Goal: Transaction & Acquisition: Purchase product/service

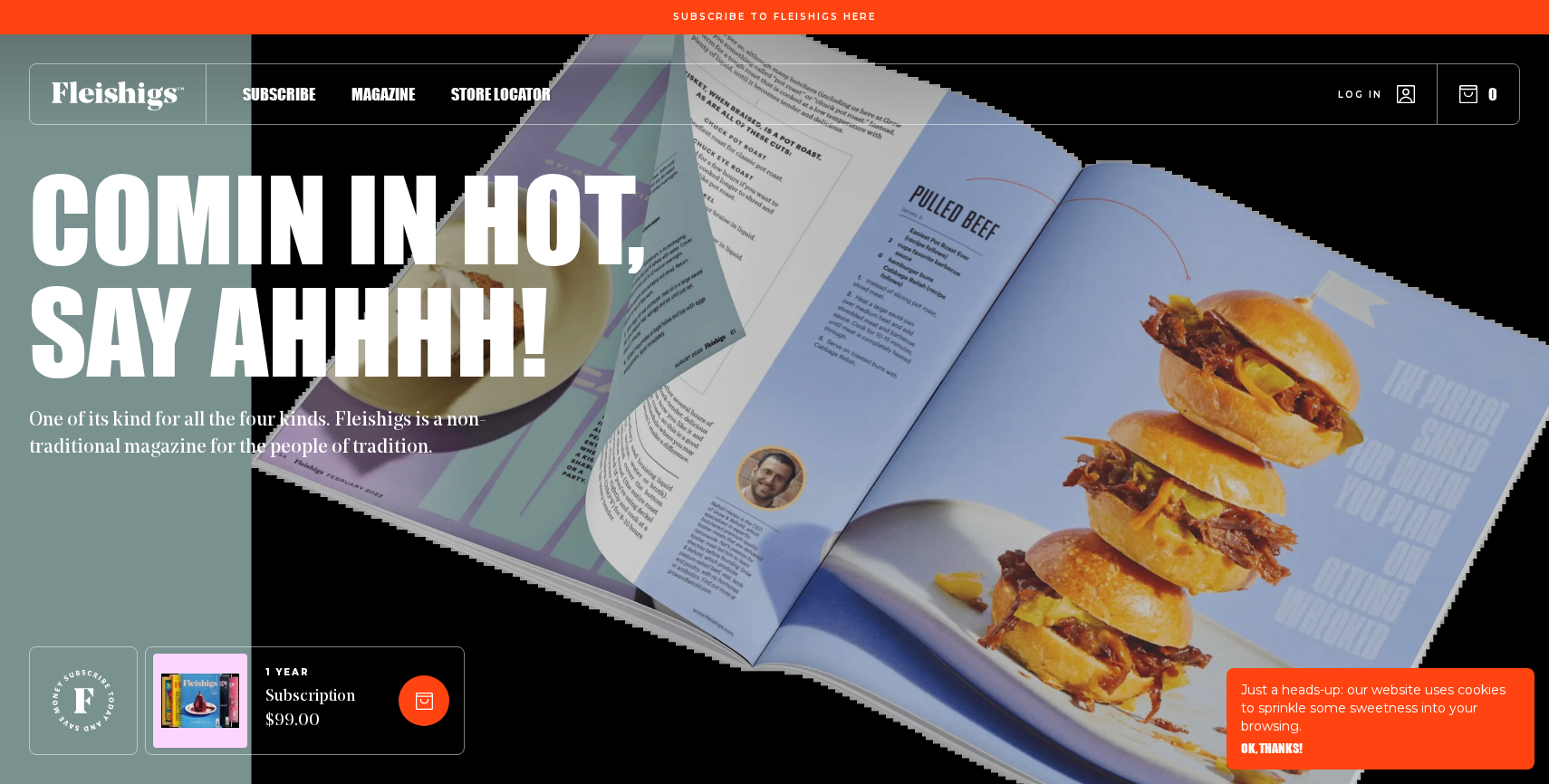
click at [372, 85] on span "Magazine" at bounding box center [383, 74] width 63 height 19
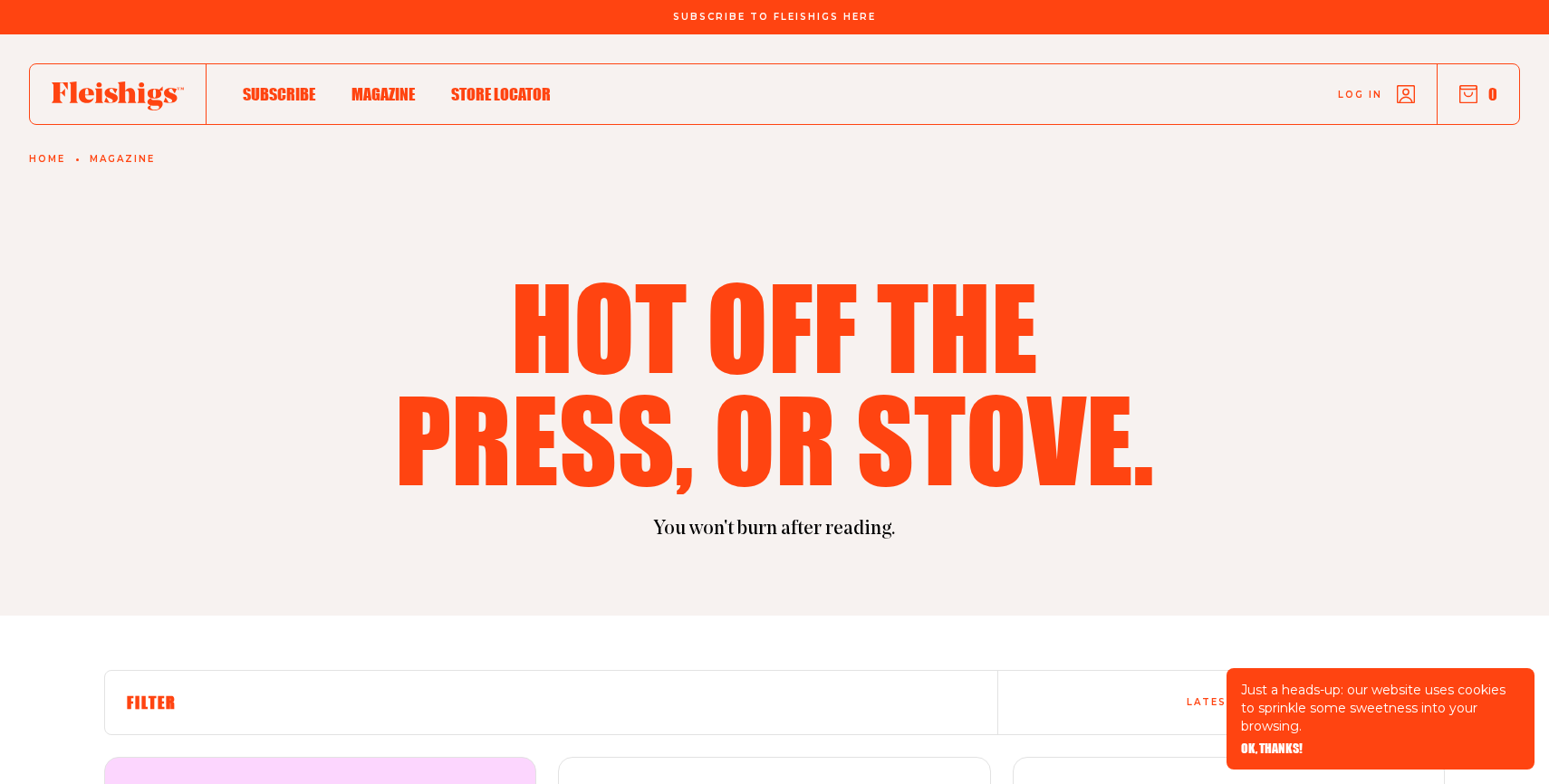
click at [1246, 285] on div "Hot off the press, or stove." at bounding box center [774, 382] width 1341 height 225
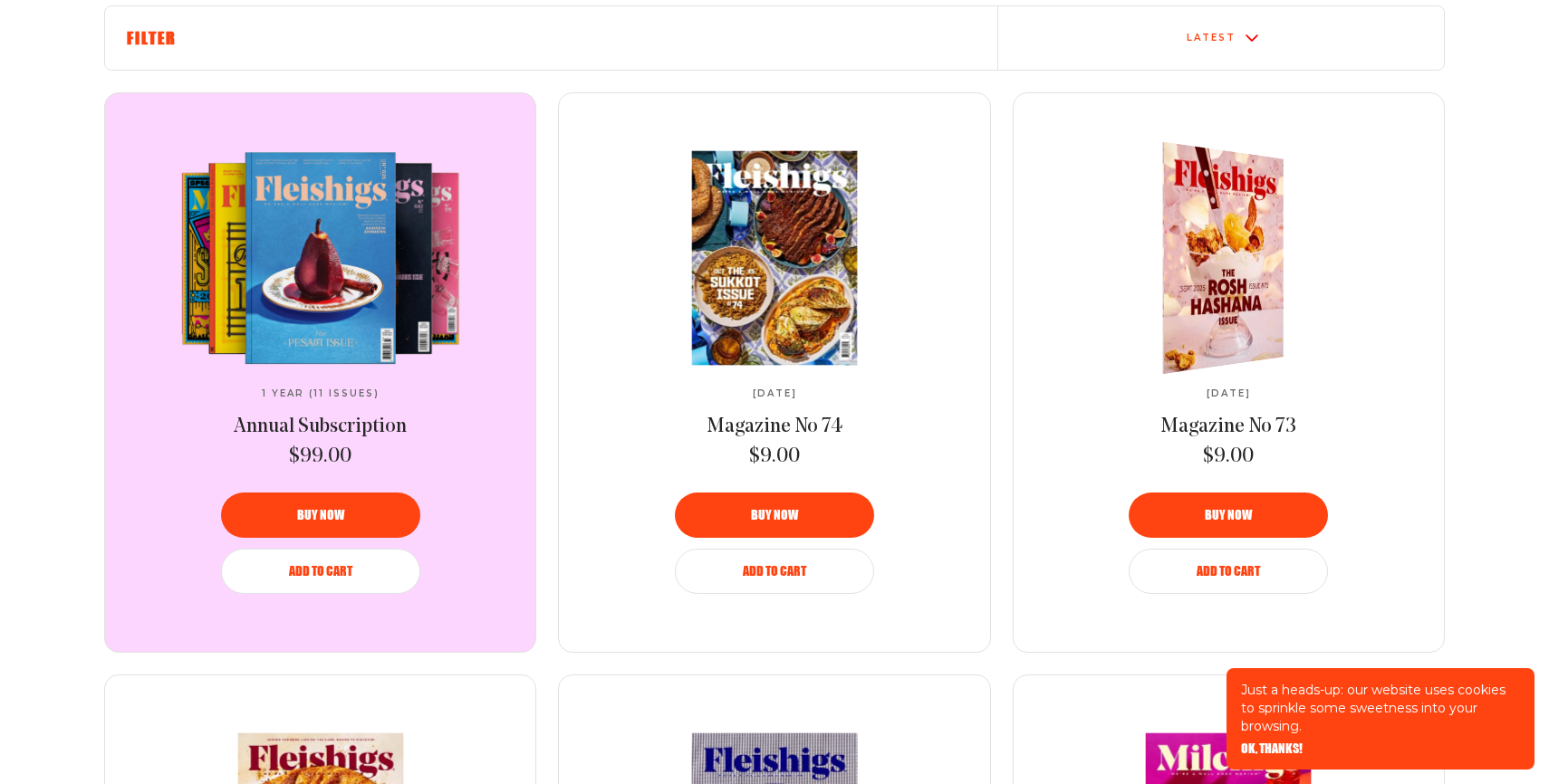
scroll to position [688, 0]
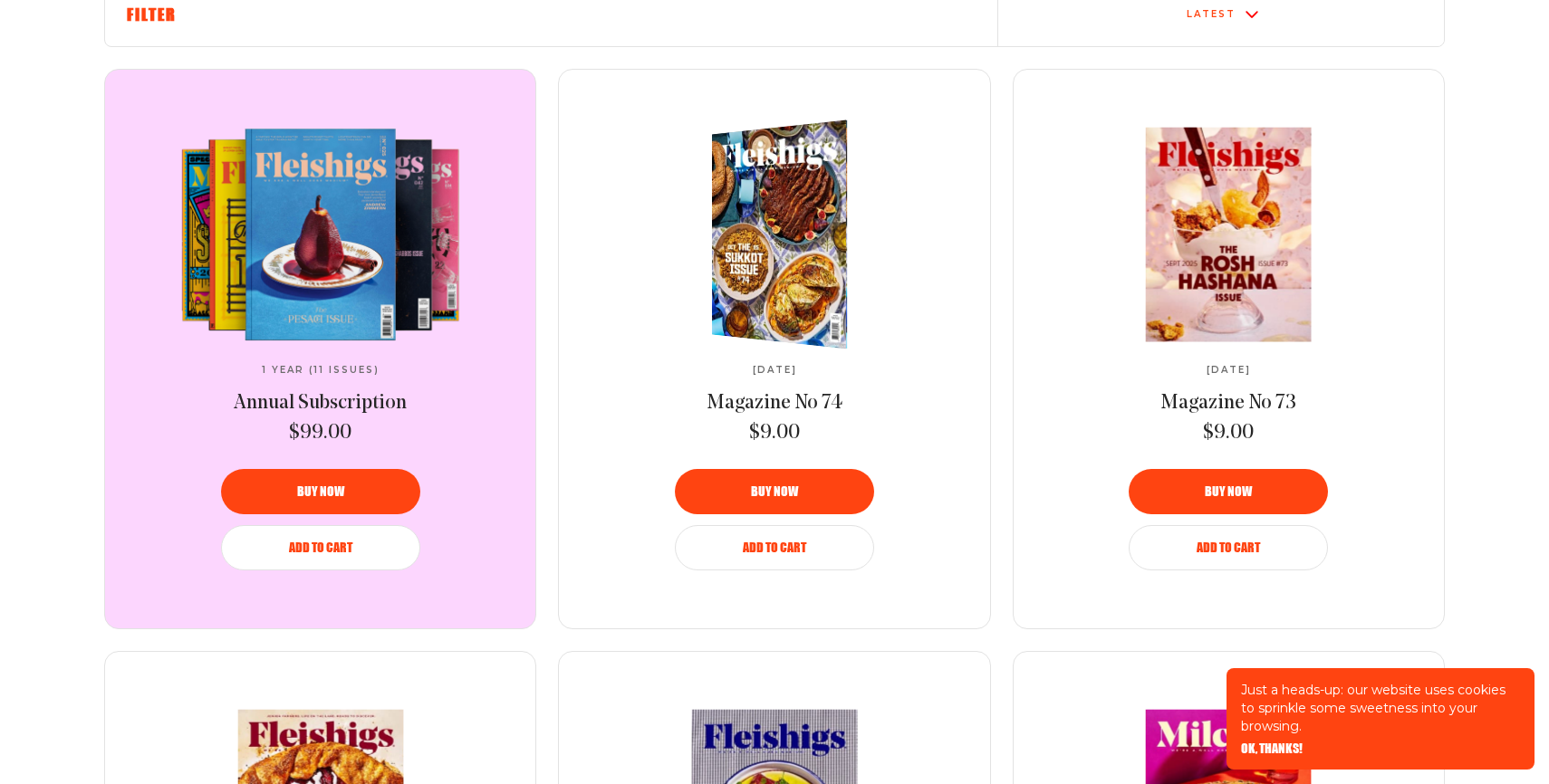
click at [760, 263] on img at bounding box center [789, 234] width 248 height 244
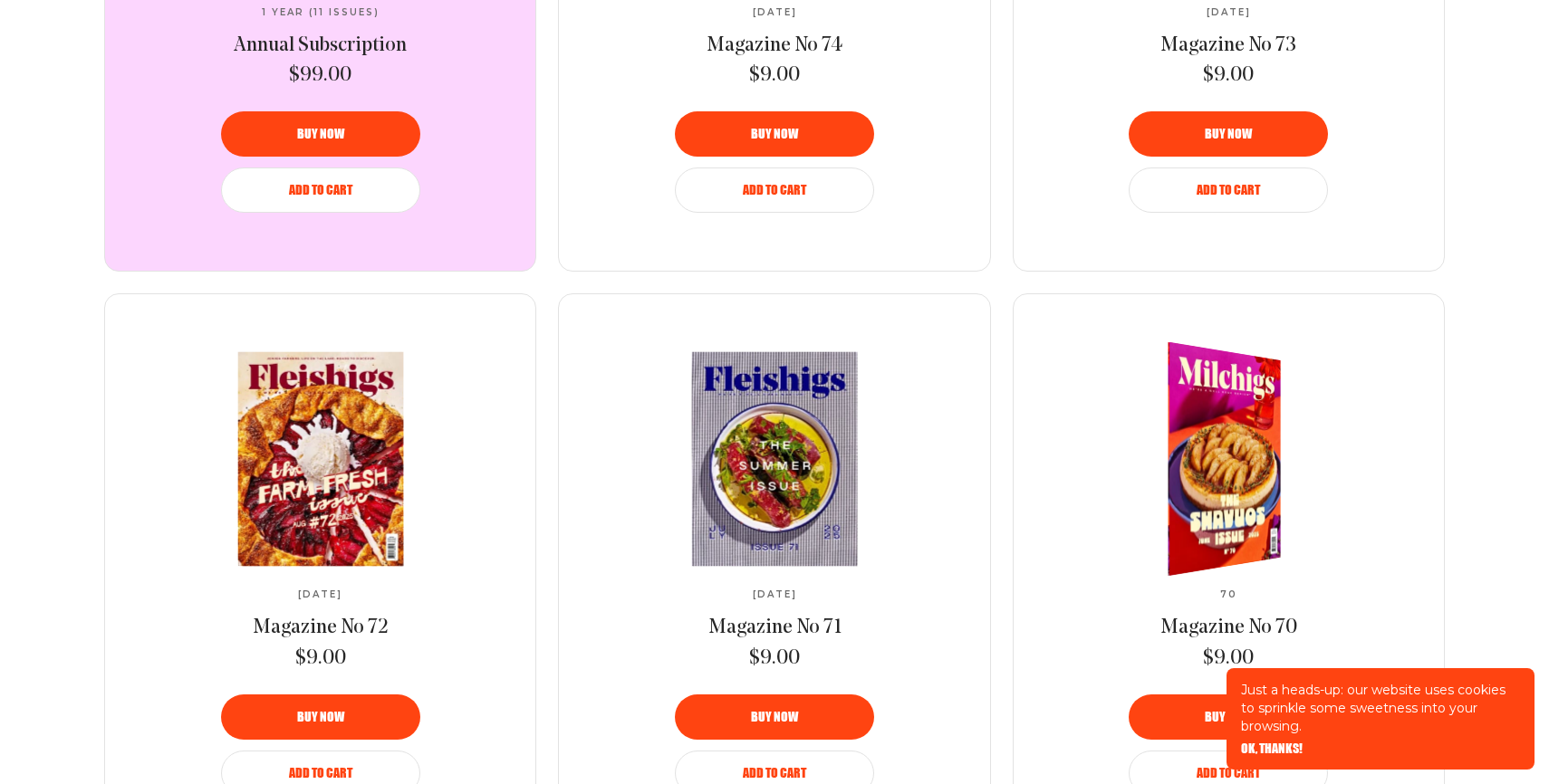
scroll to position [1086, 0]
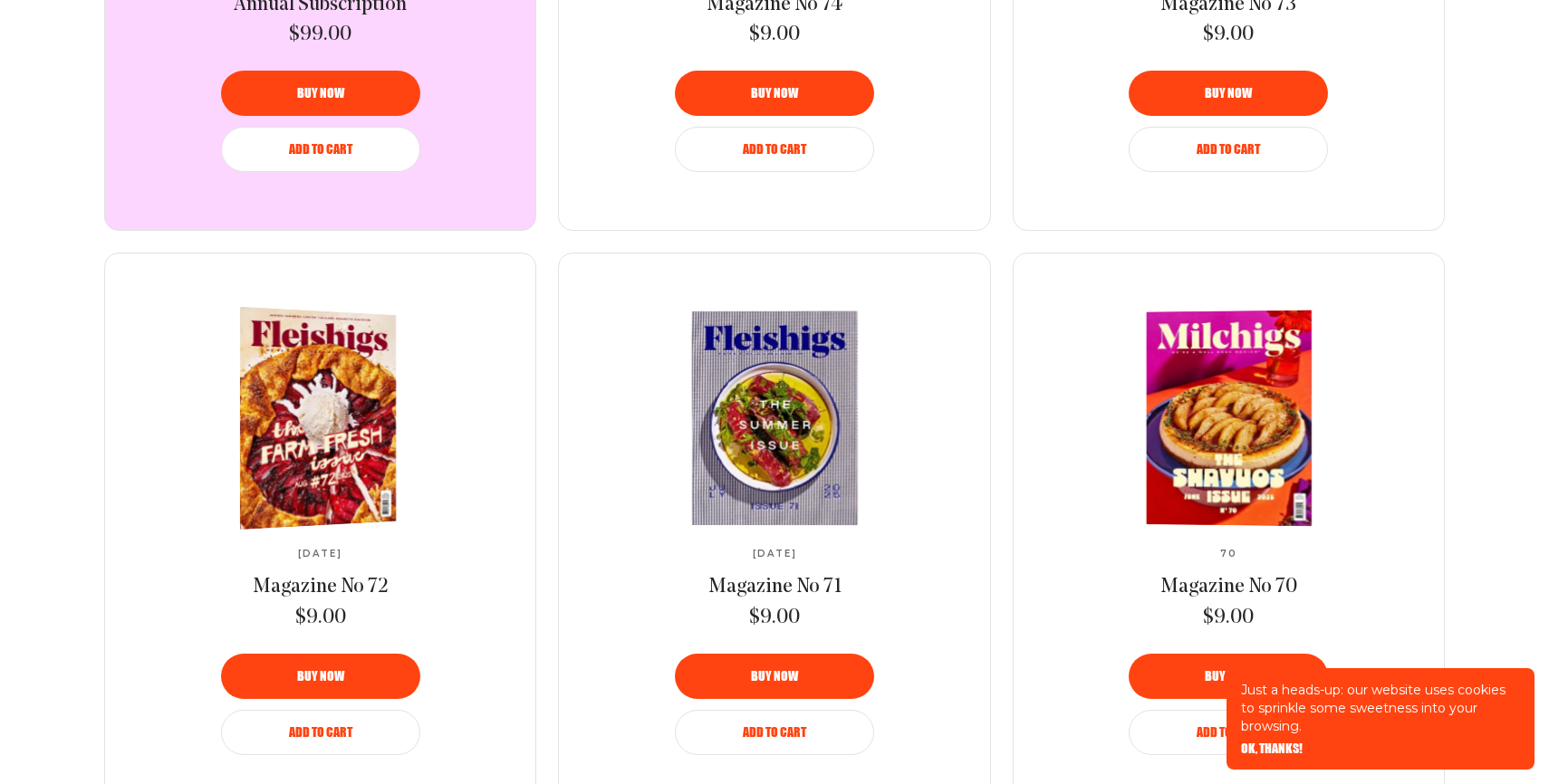
click at [347, 402] on img at bounding box center [311, 418] width 286 height 231
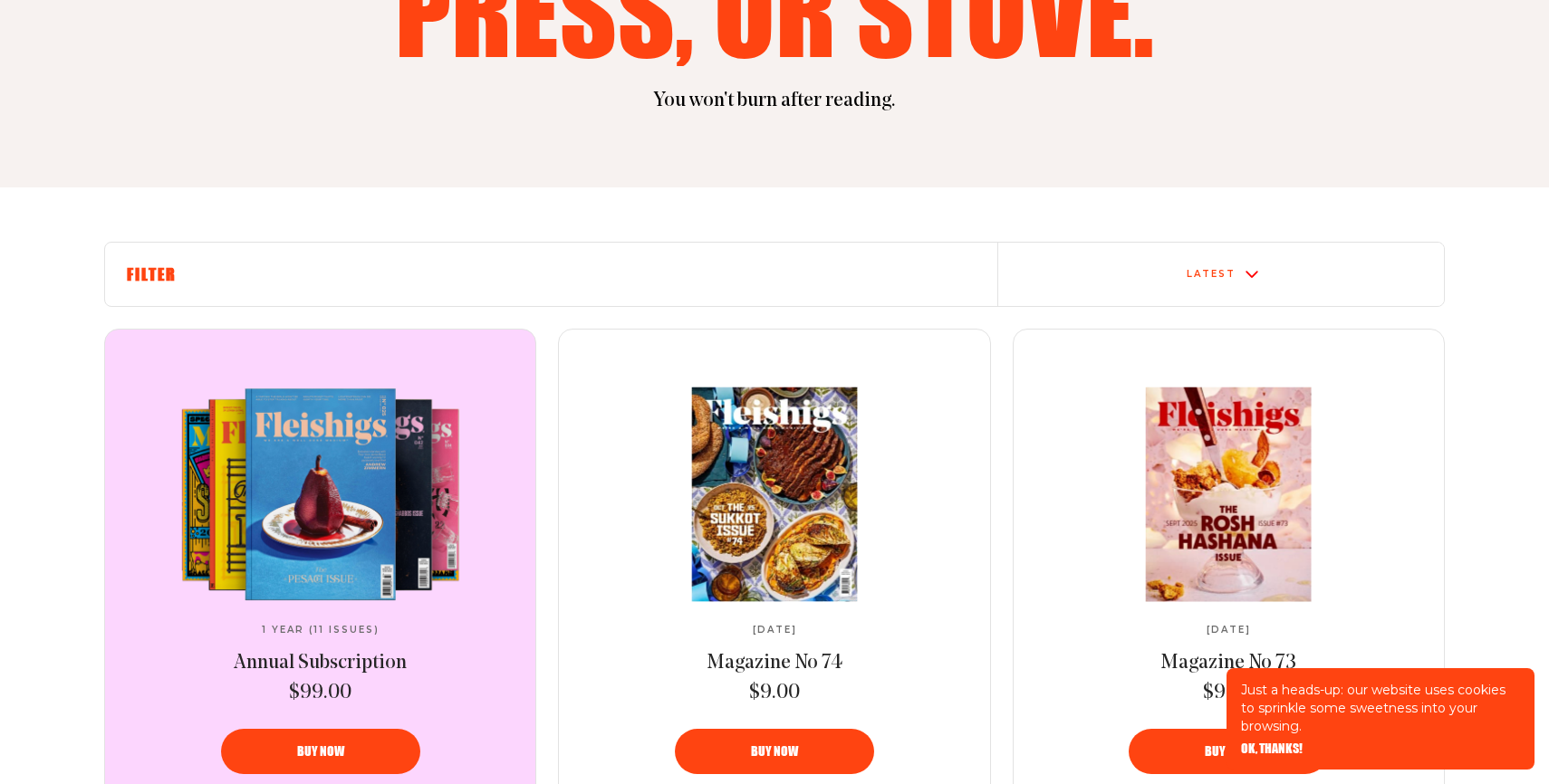
scroll to position [0, 0]
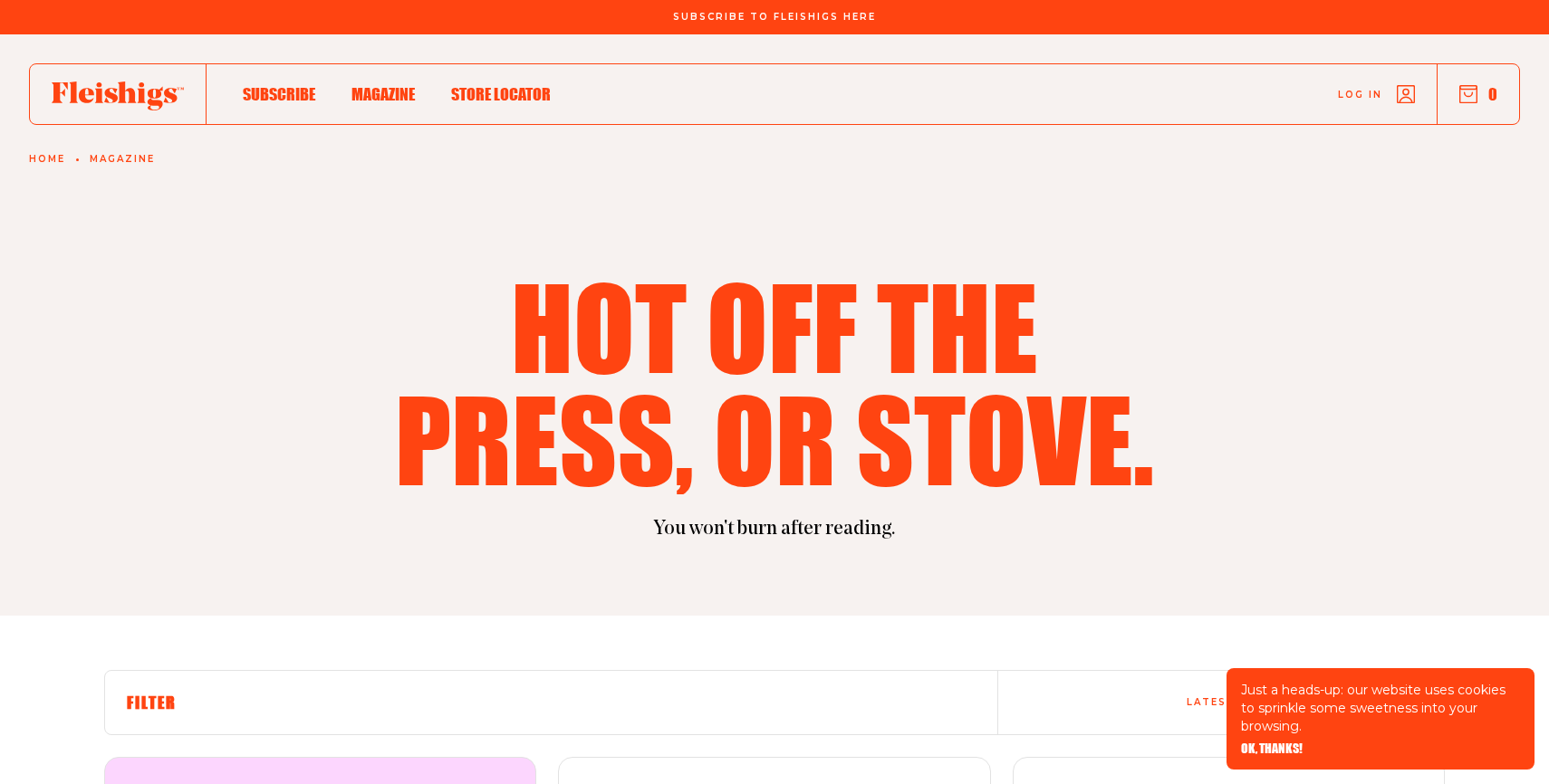
click at [1465, 95] on icon "button" at bounding box center [1469, 95] width 19 height 19
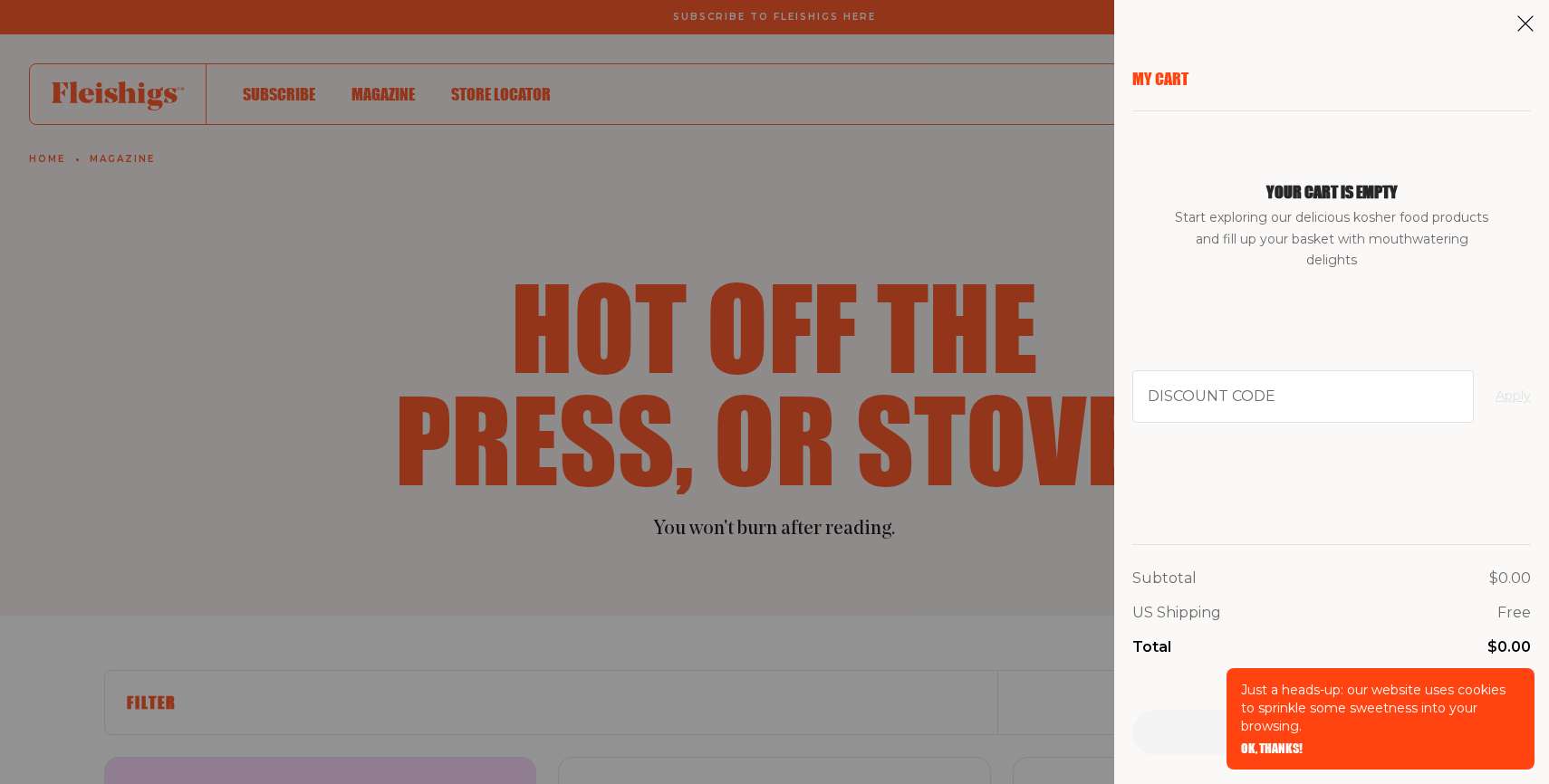
click at [1527, 19] on icon at bounding box center [1526, 24] width 19 height 19
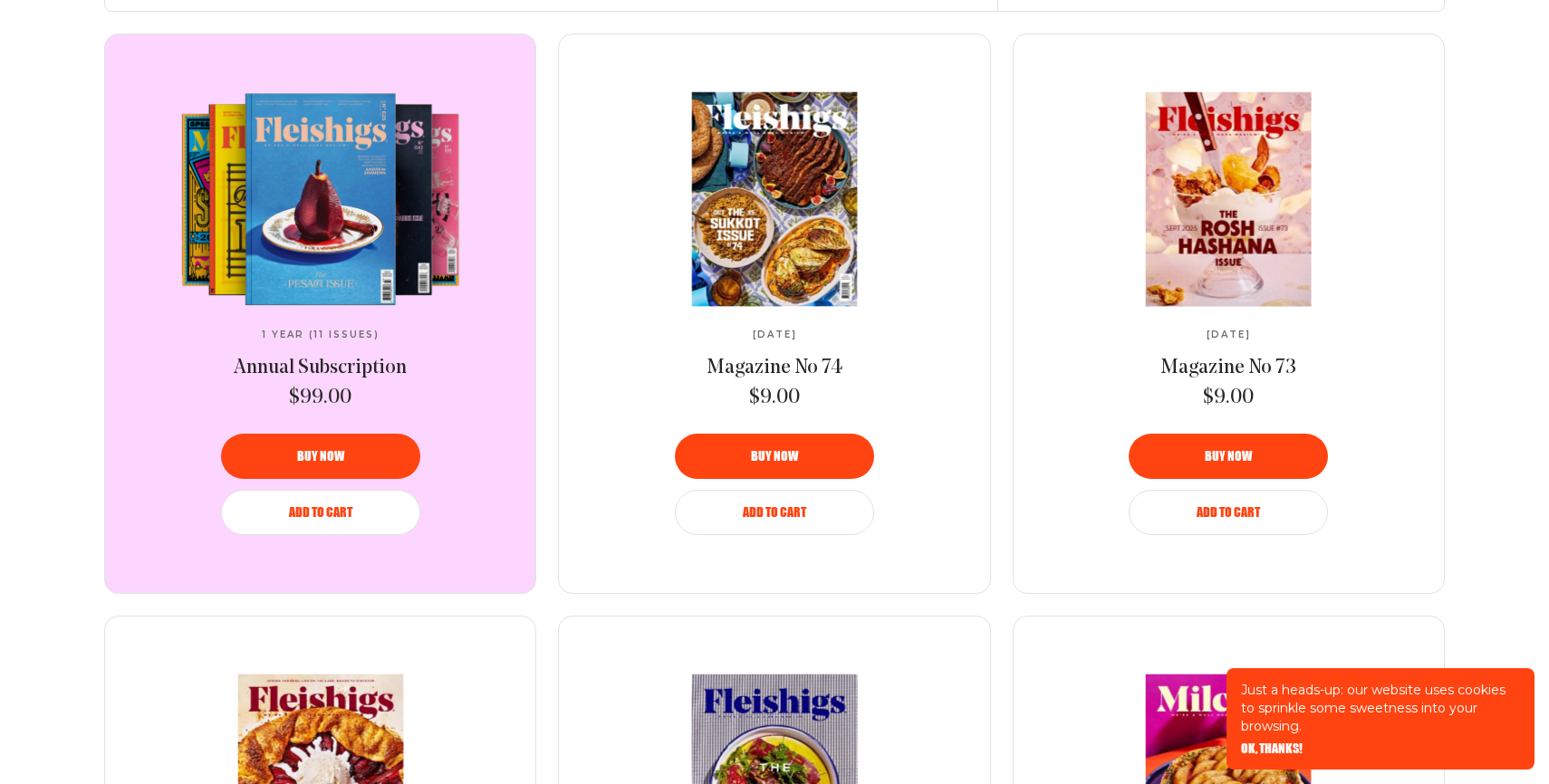
scroll to position [725, 0]
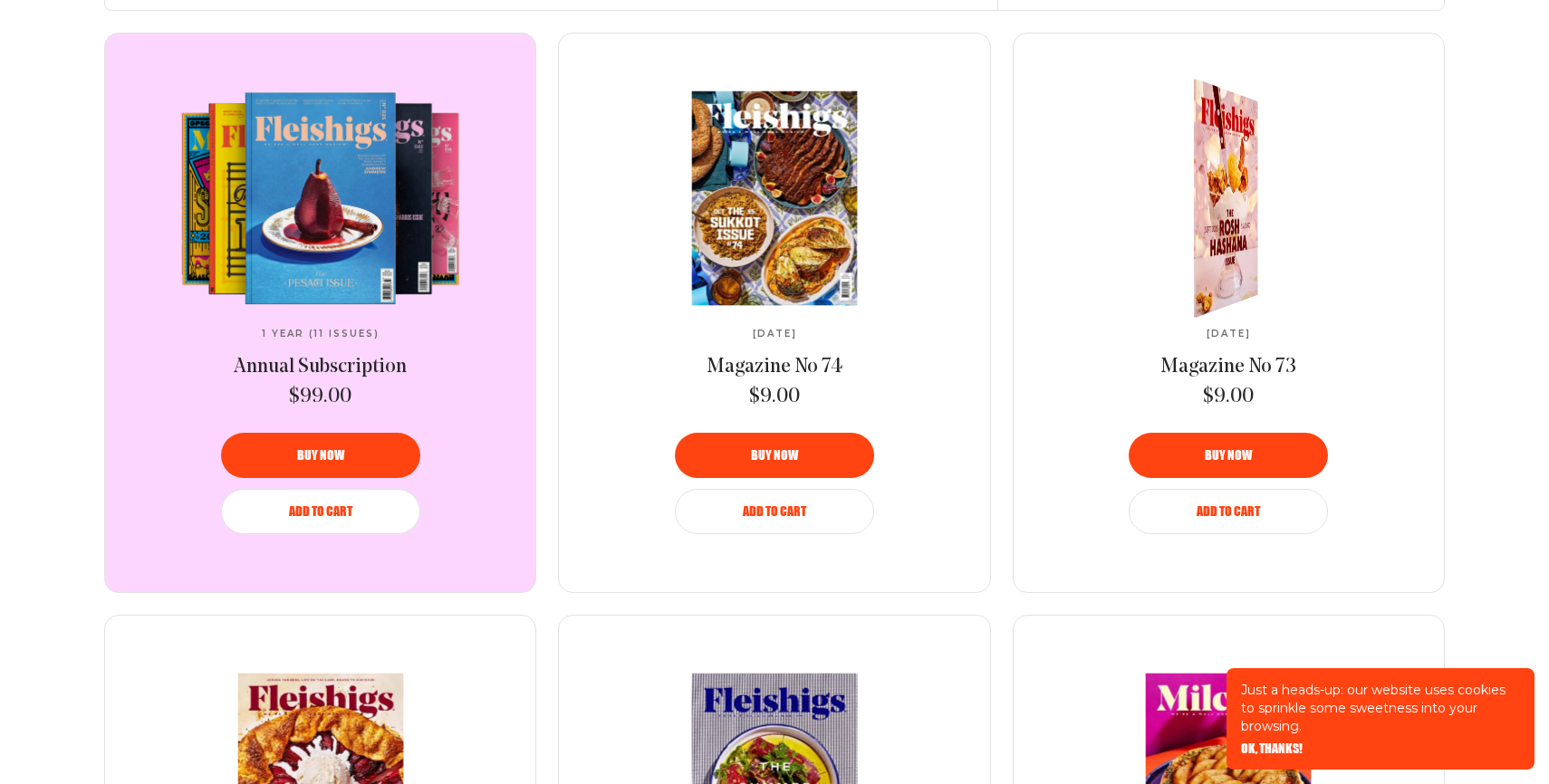
click at [1233, 506] on span "Add to Cart" at bounding box center [1229, 499] width 63 height 13
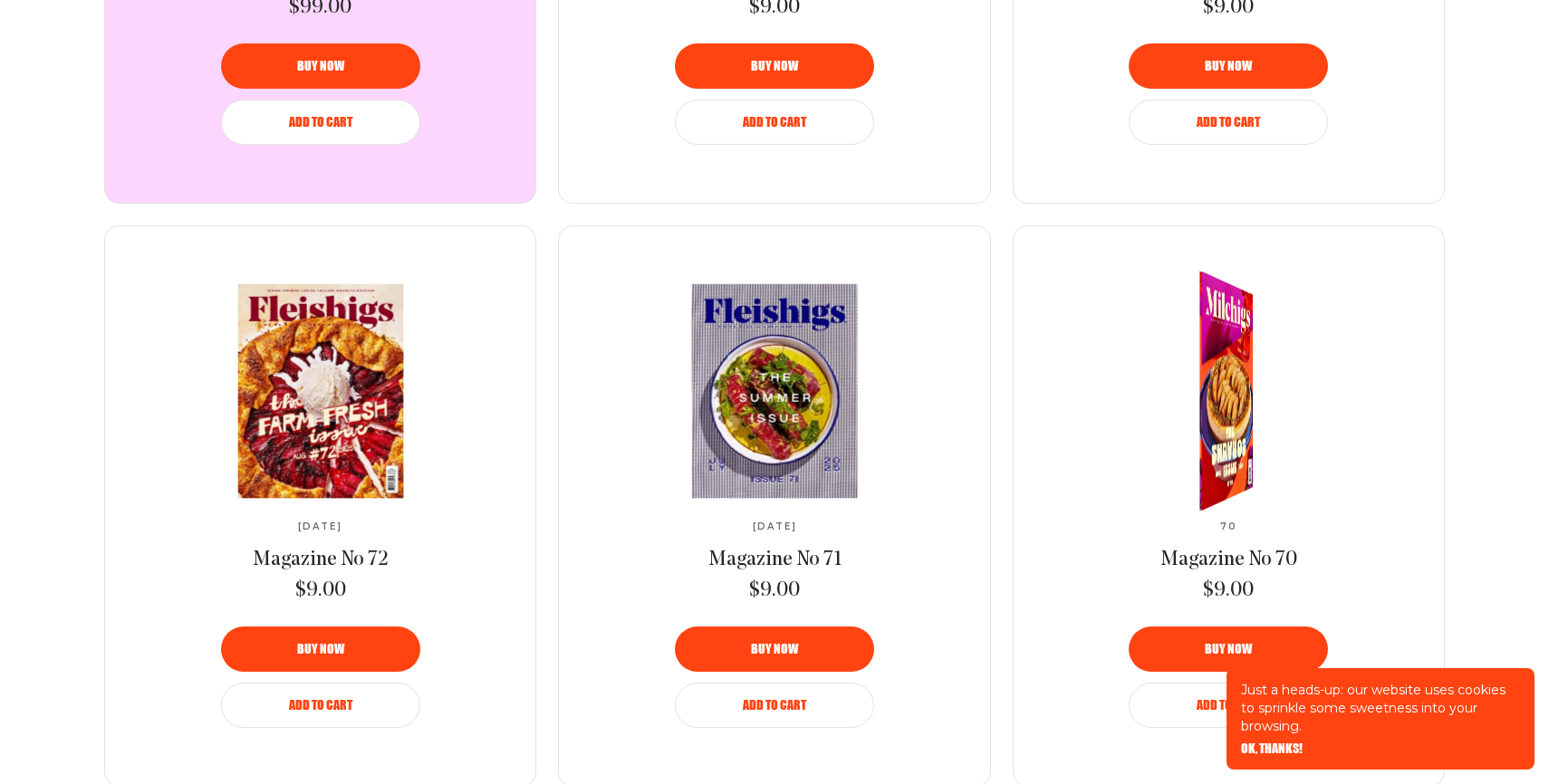
scroll to position [1123, 0]
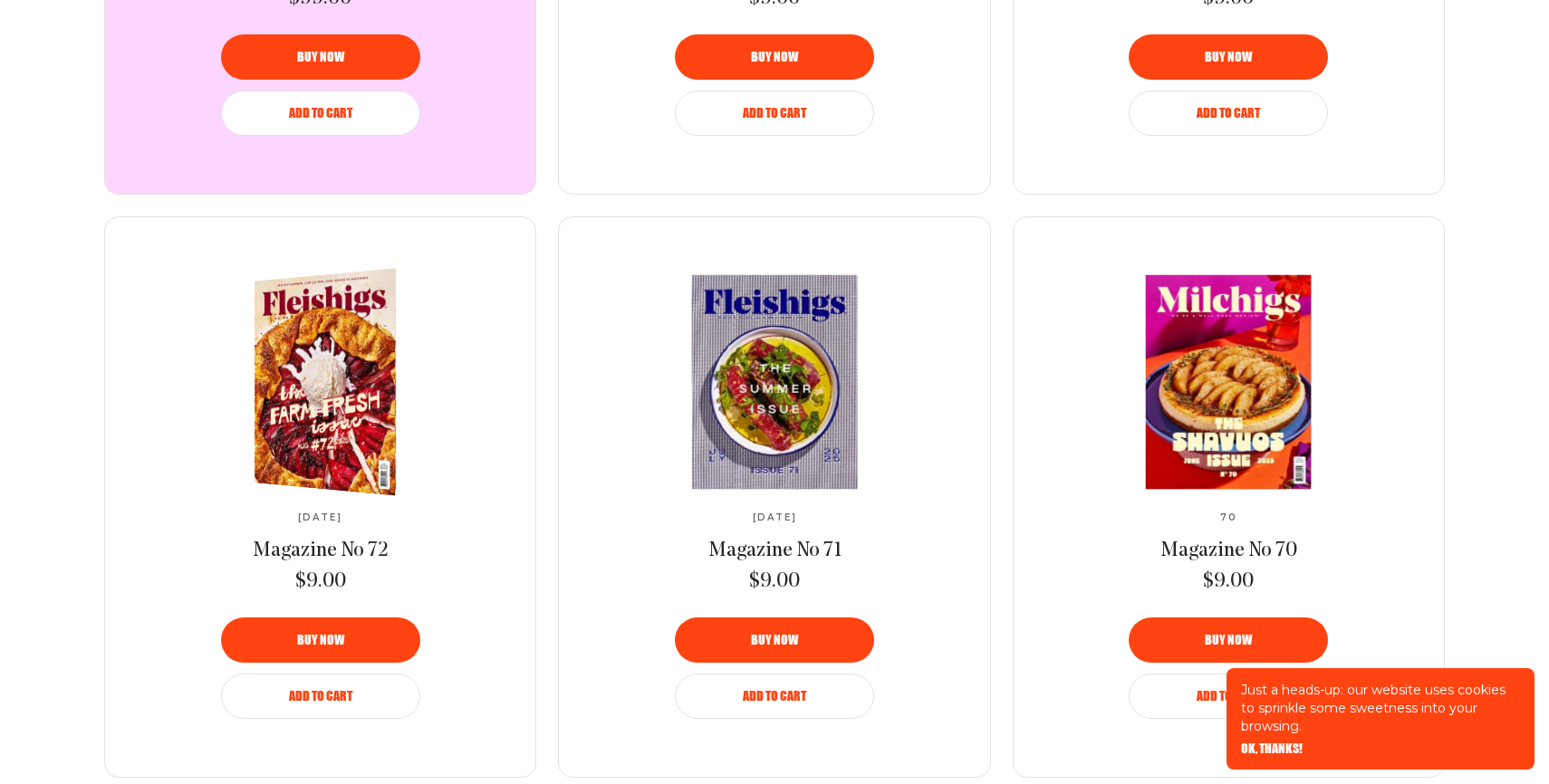
click at [342, 690] on span "Add to Cart" at bounding box center [320, 684] width 63 height 13
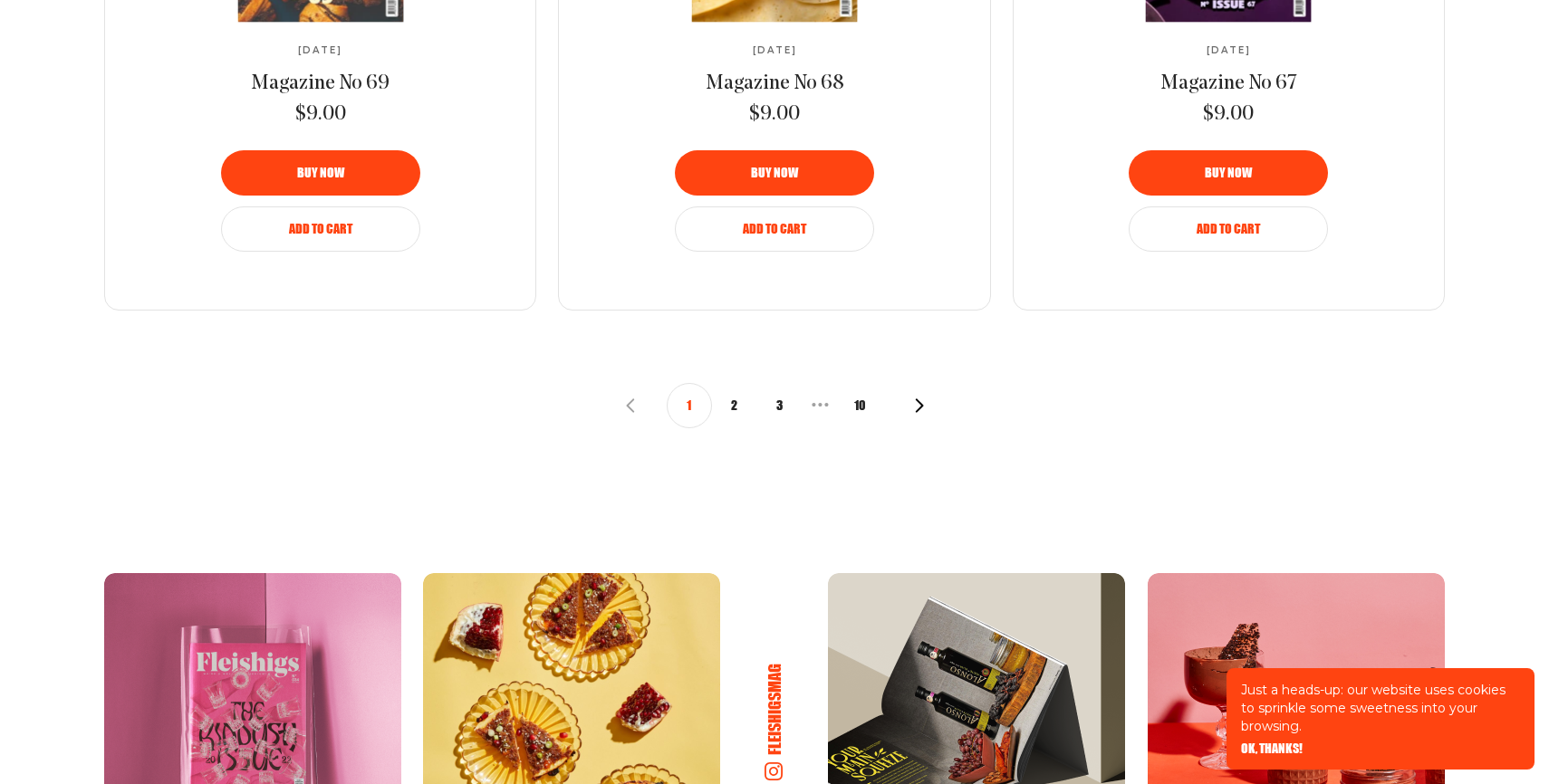
scroll to position [2210, 0]
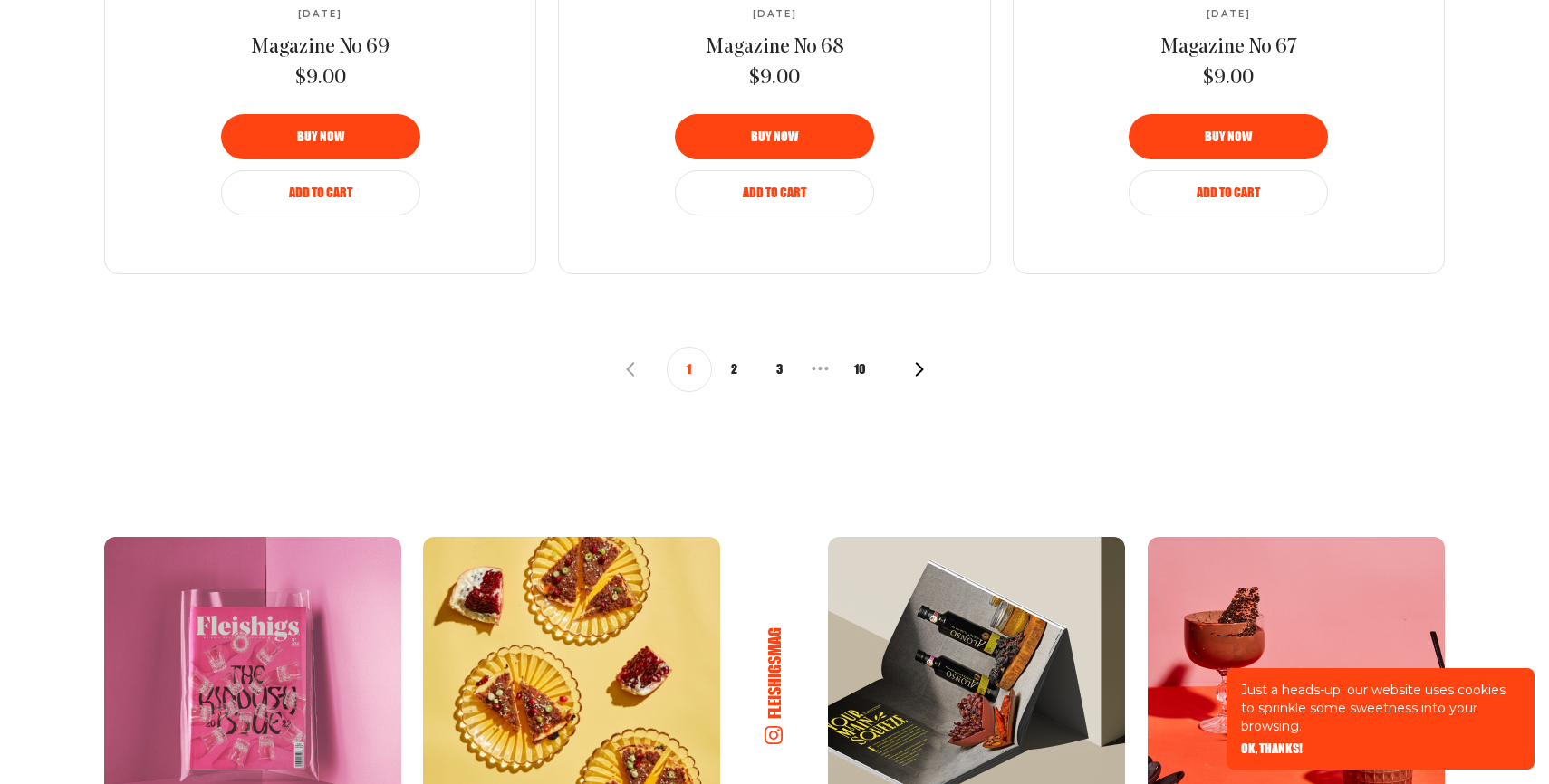
click at [730, 366] on button "2" at bounding box center [734, 369] width 45 height 45
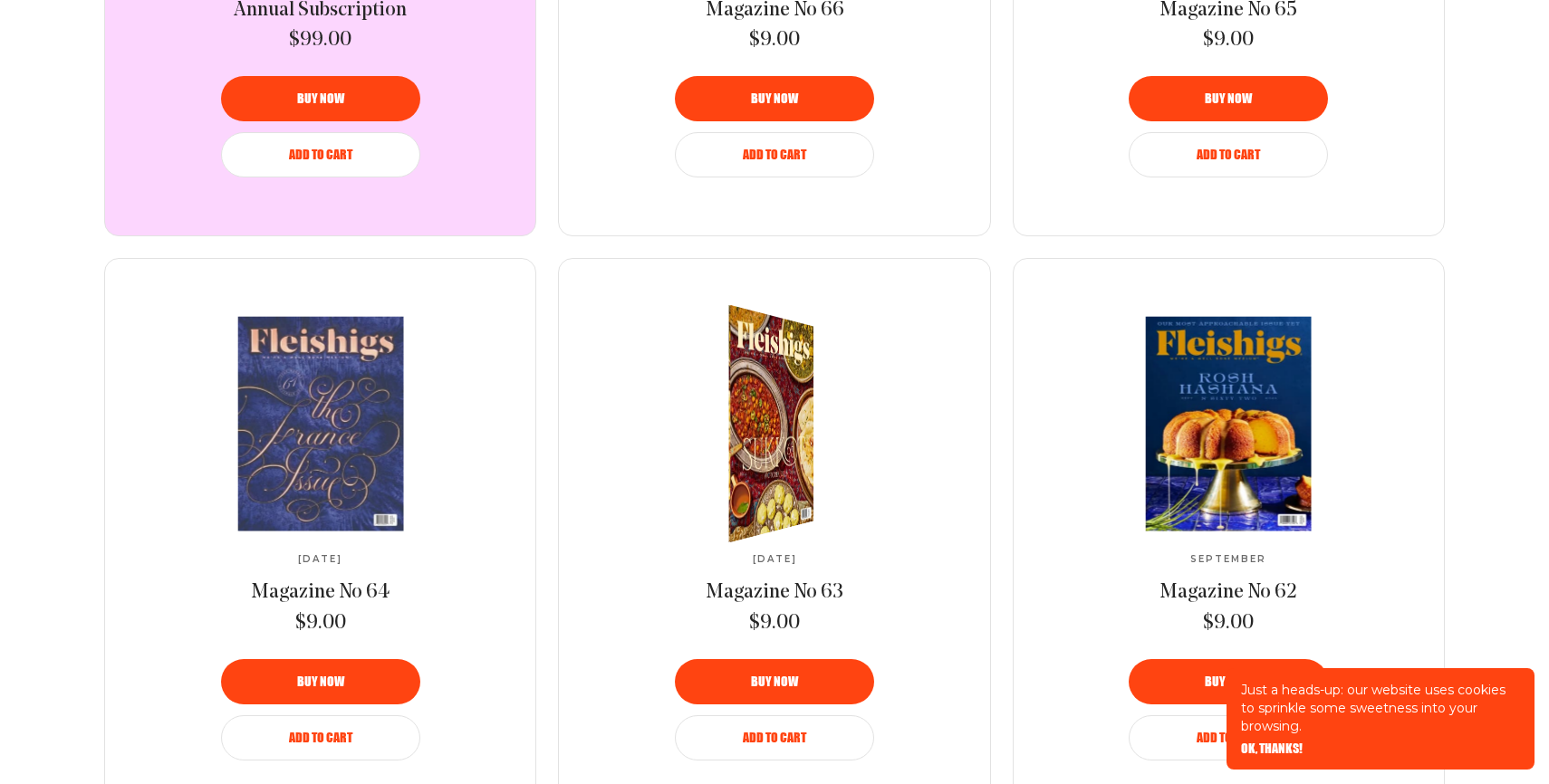
scroll to position [1123, 0]
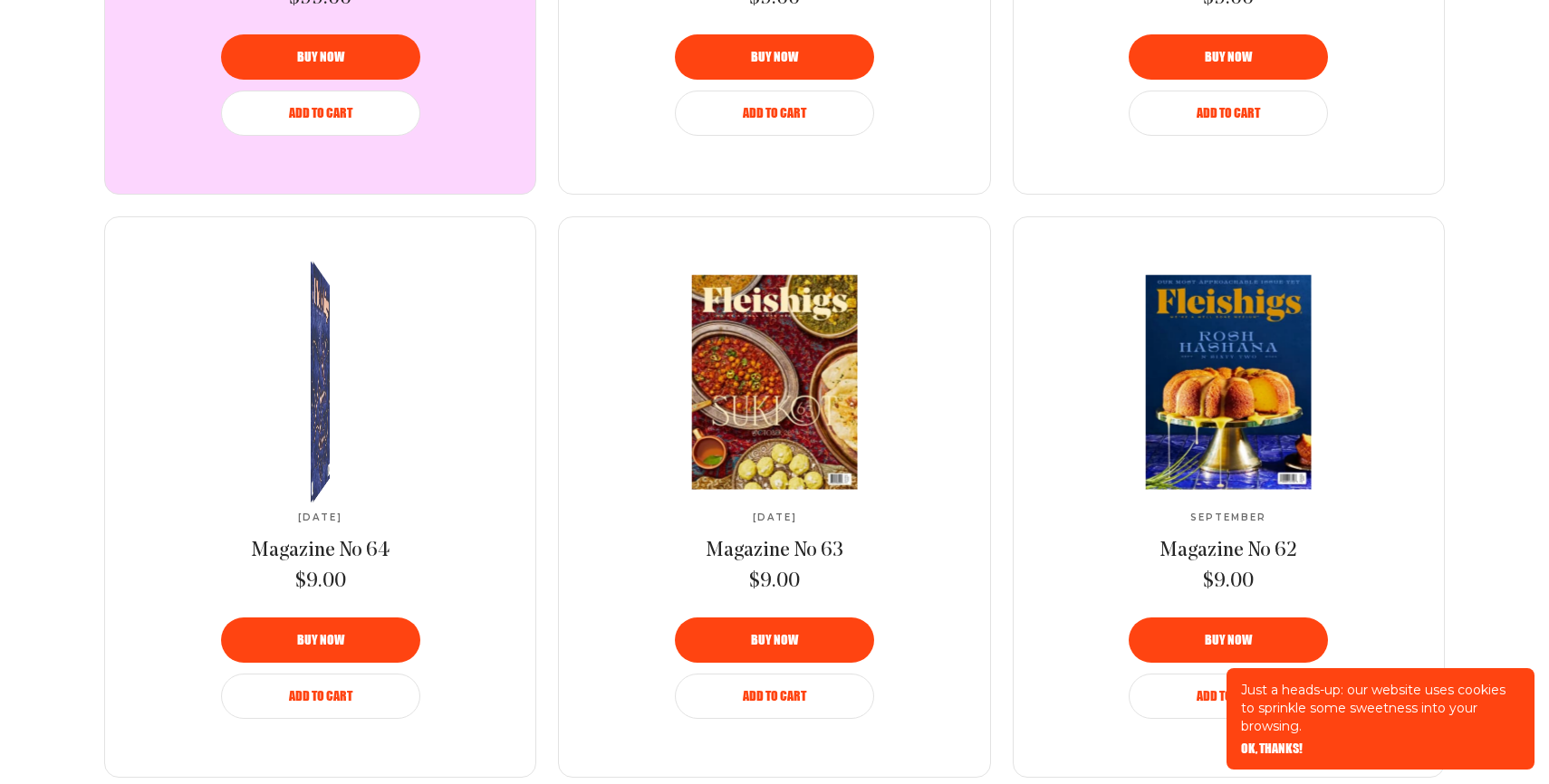
click at [323, 690] on span "Add to Cart" at bounding box center [320, 684] width 63 height 13
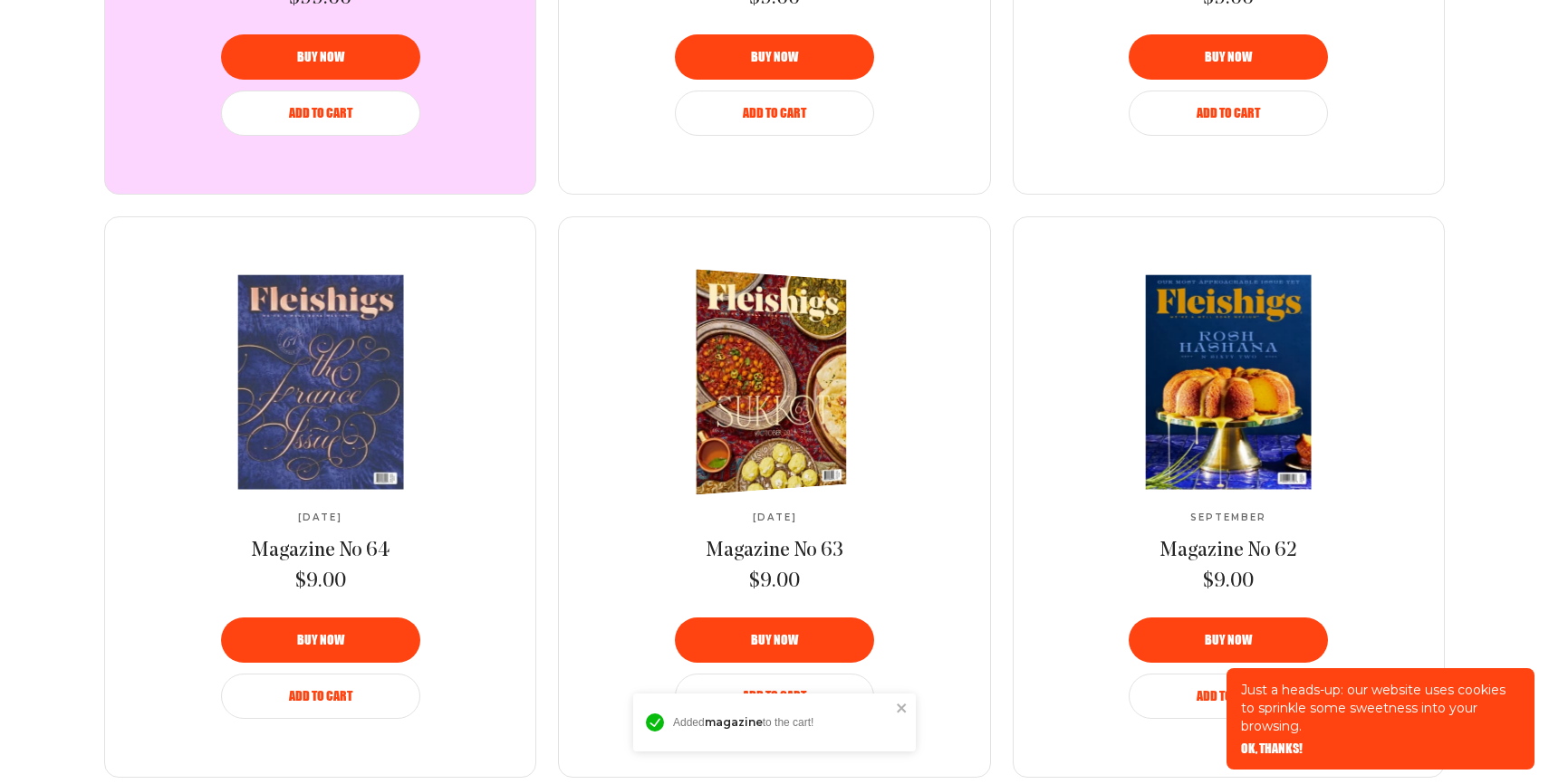
click at [768, 688] on button "Add to Cart" at bounding box center [774, 696] width 200 height 45
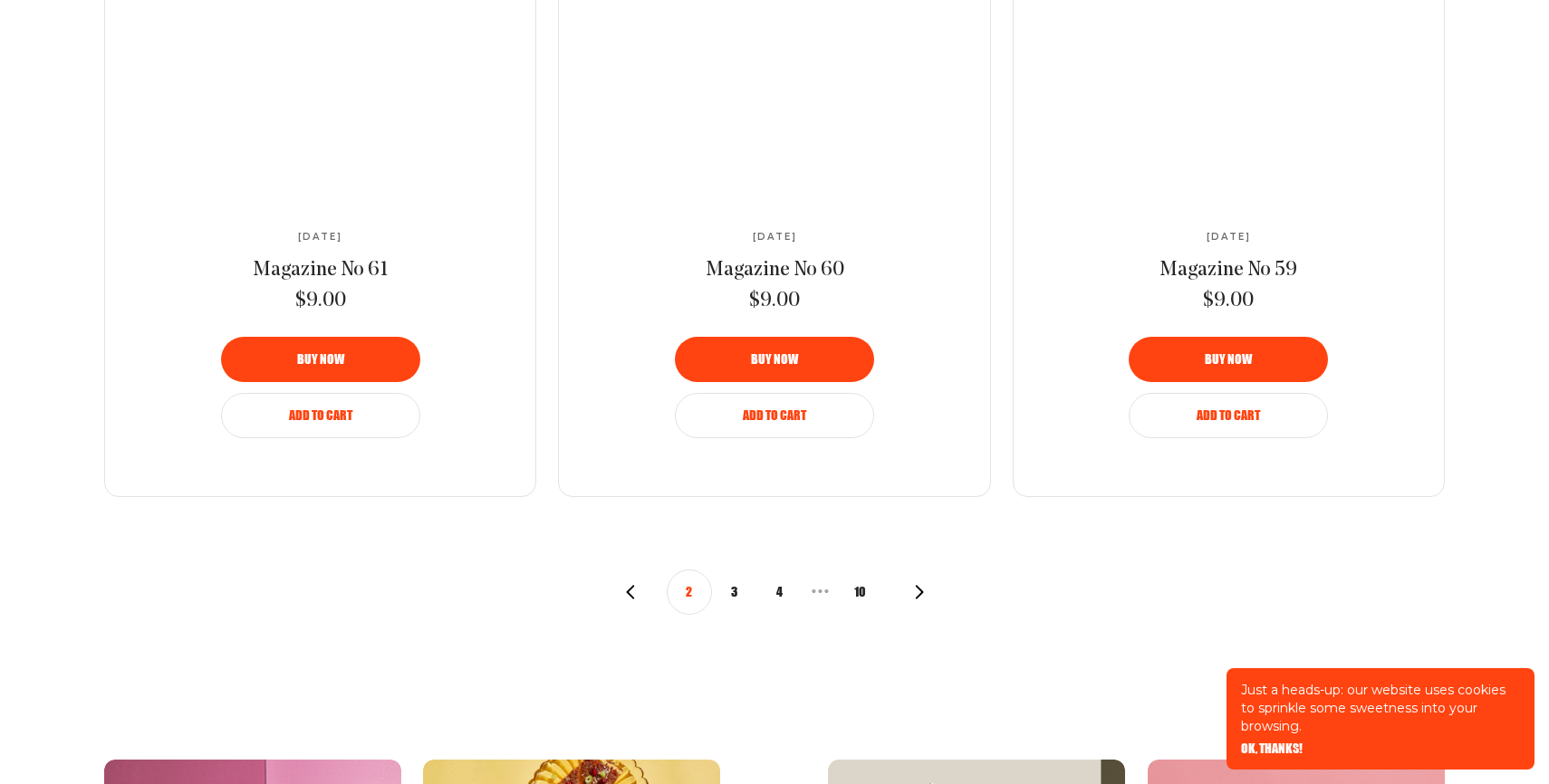
scroll to position [2029, 0]
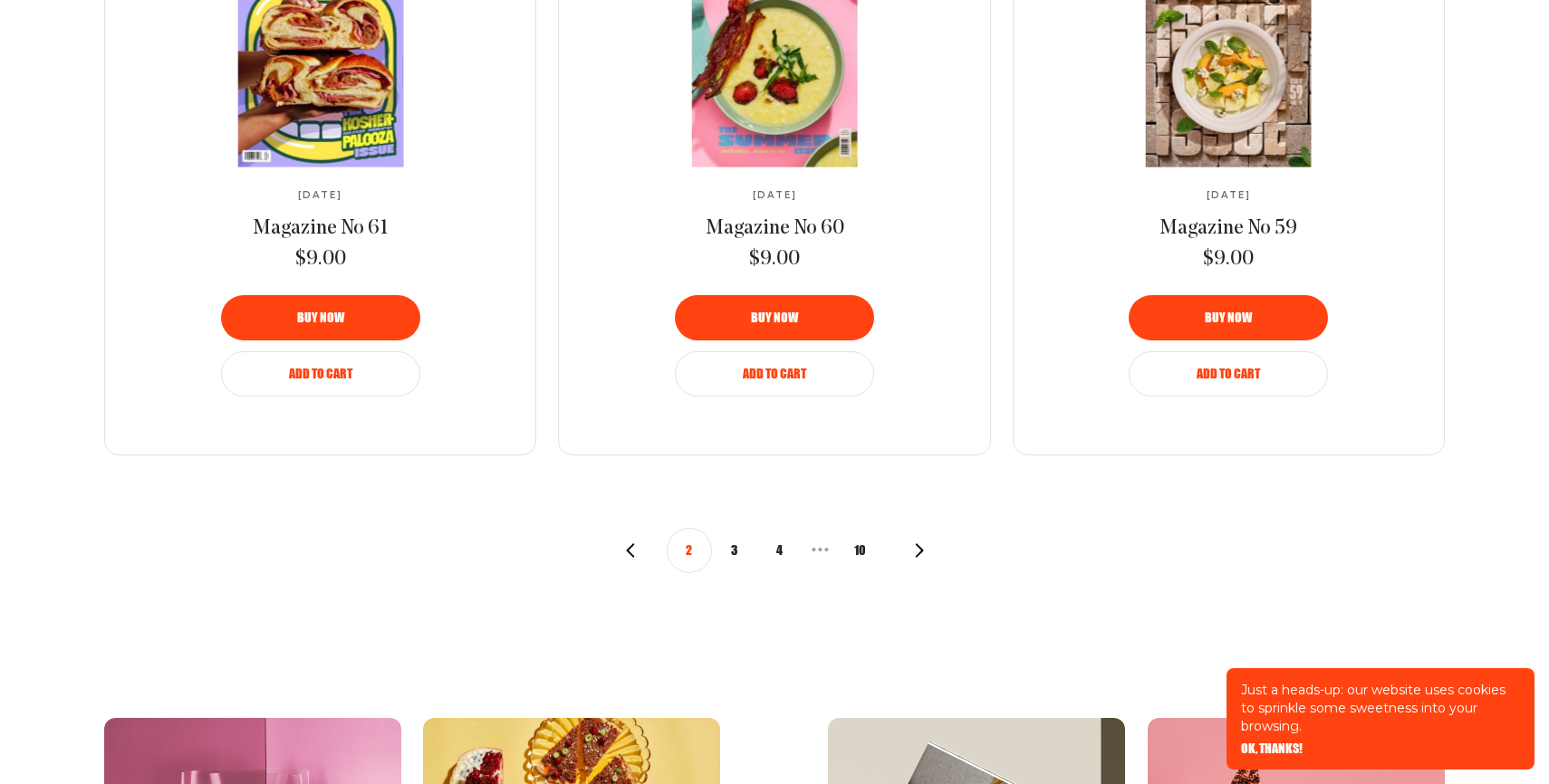
click at [732, 545] on button "3" at bounding box center [734, 550] width 45 height 45
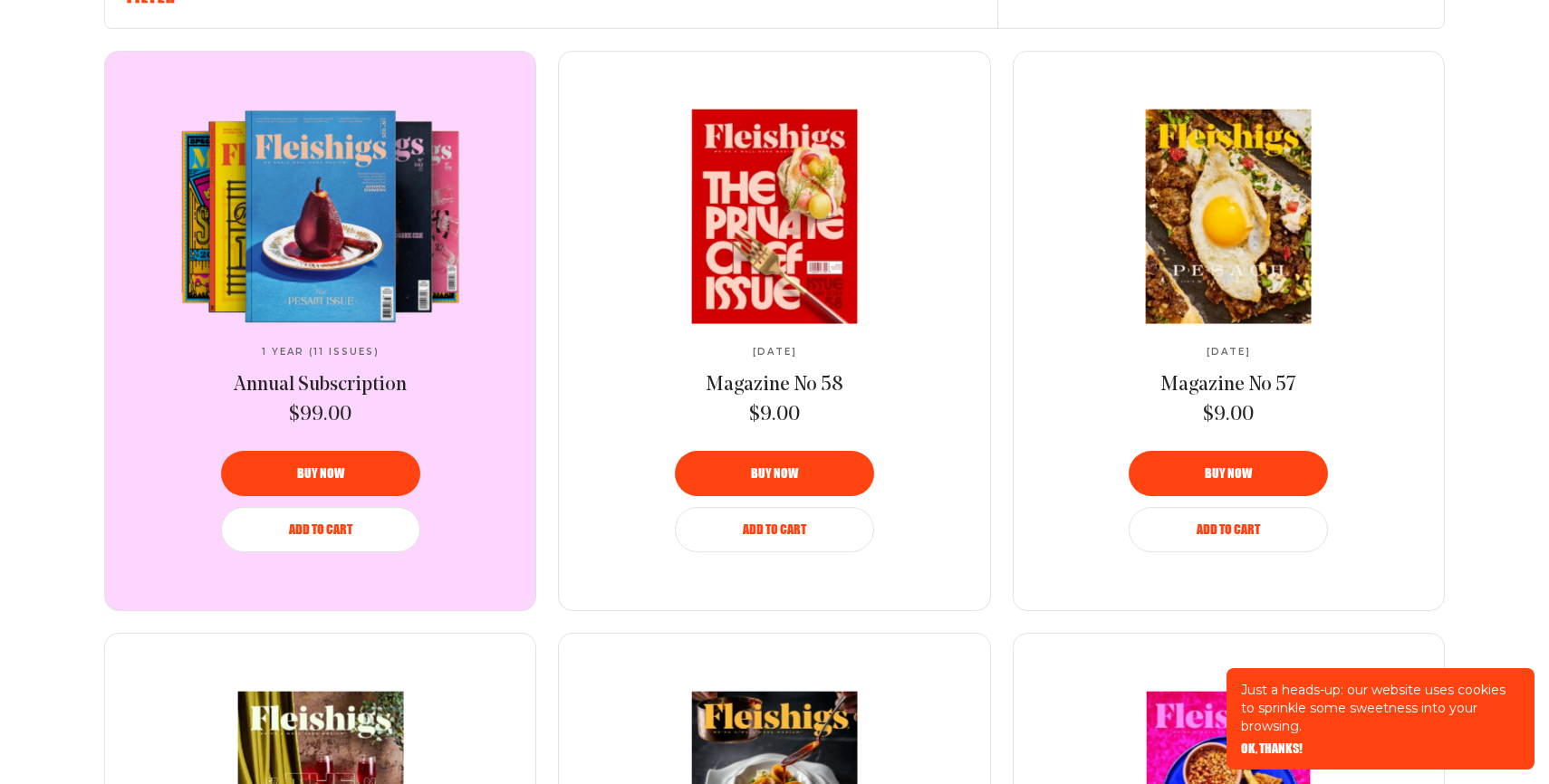
scroll to position [761, 0]
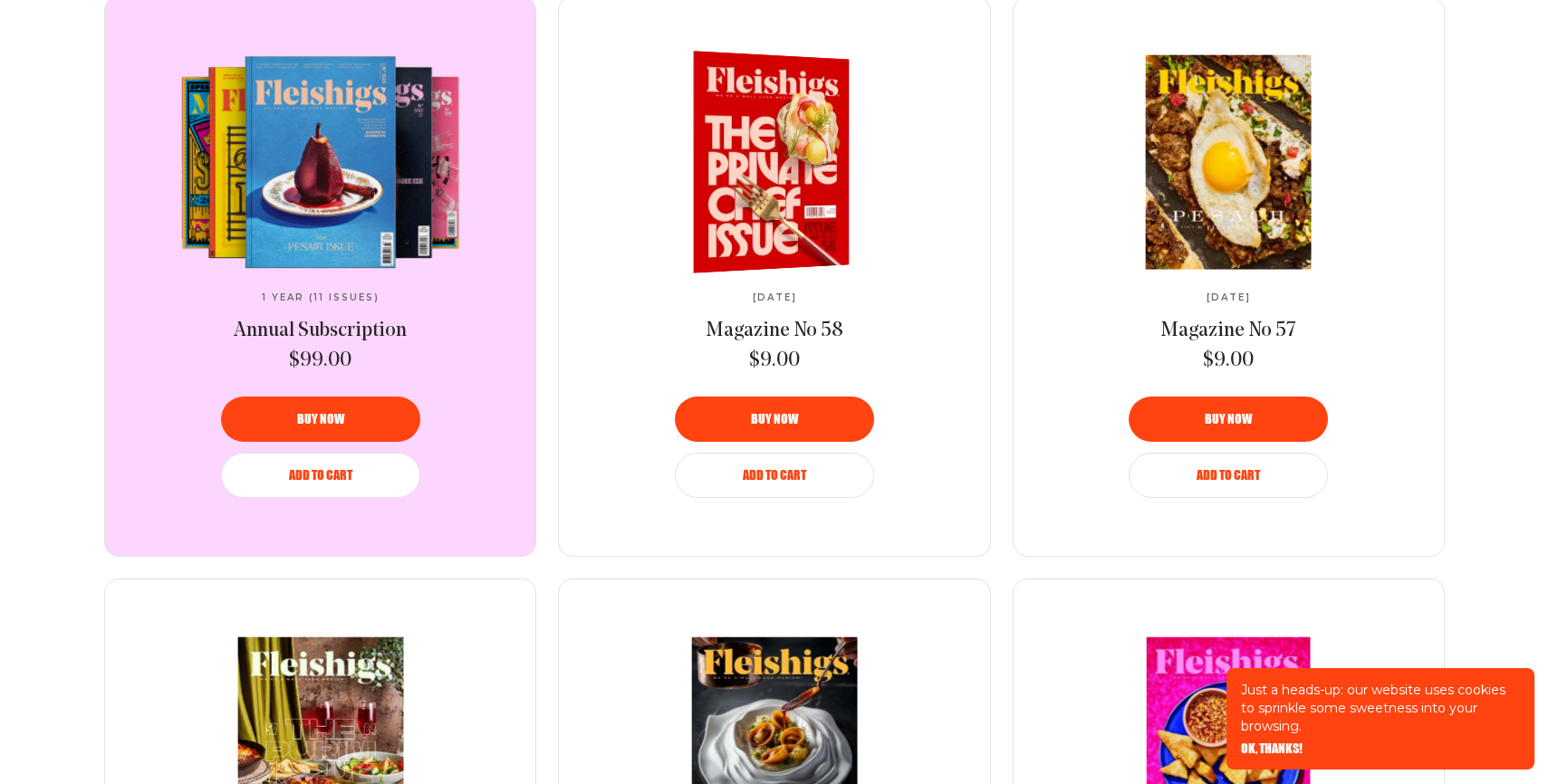
click at [781, 469] on span "Add to Cart" at bounding box center [774, 463] width 63 height 13
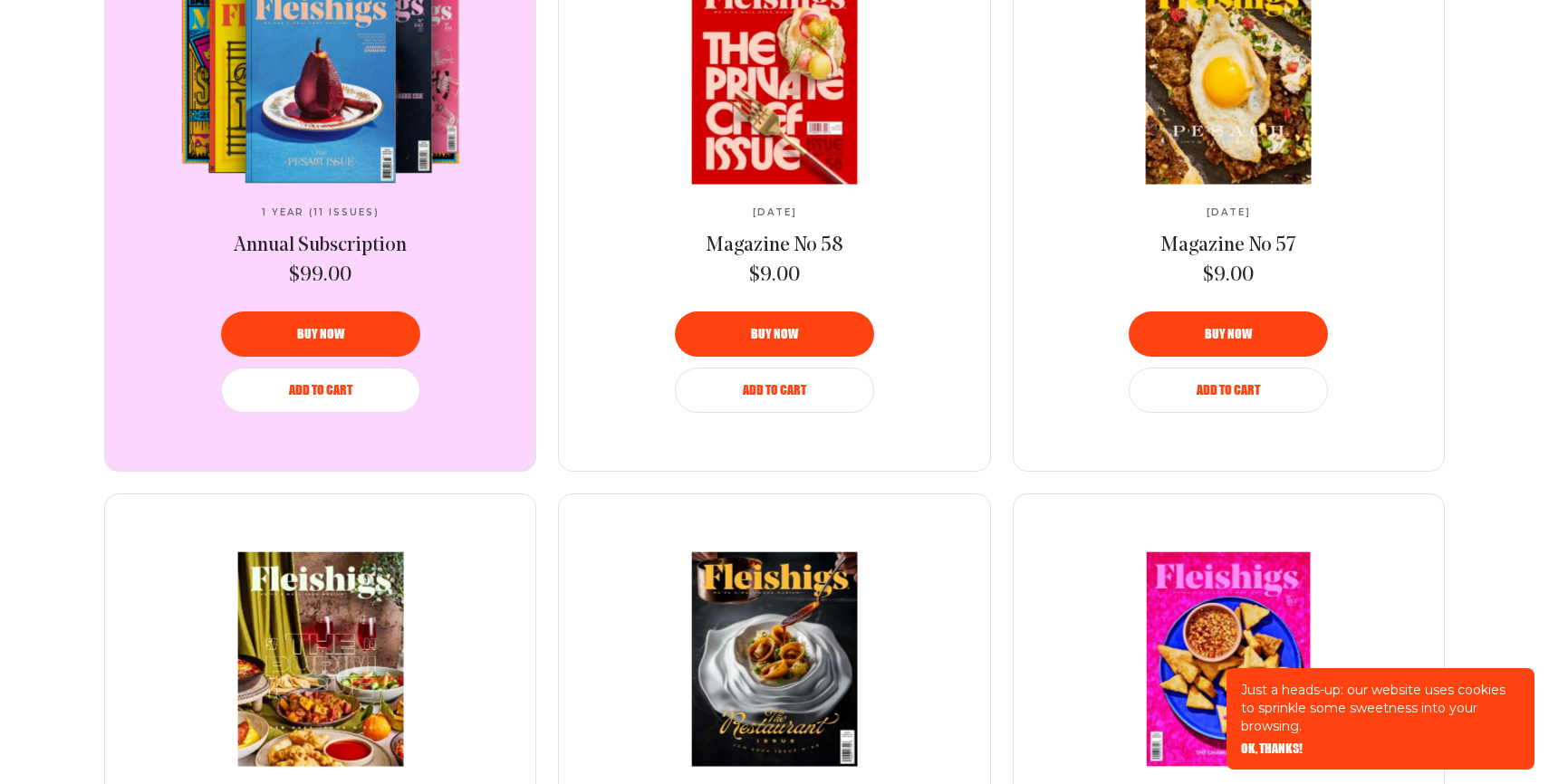
scroll to position [0, 0]
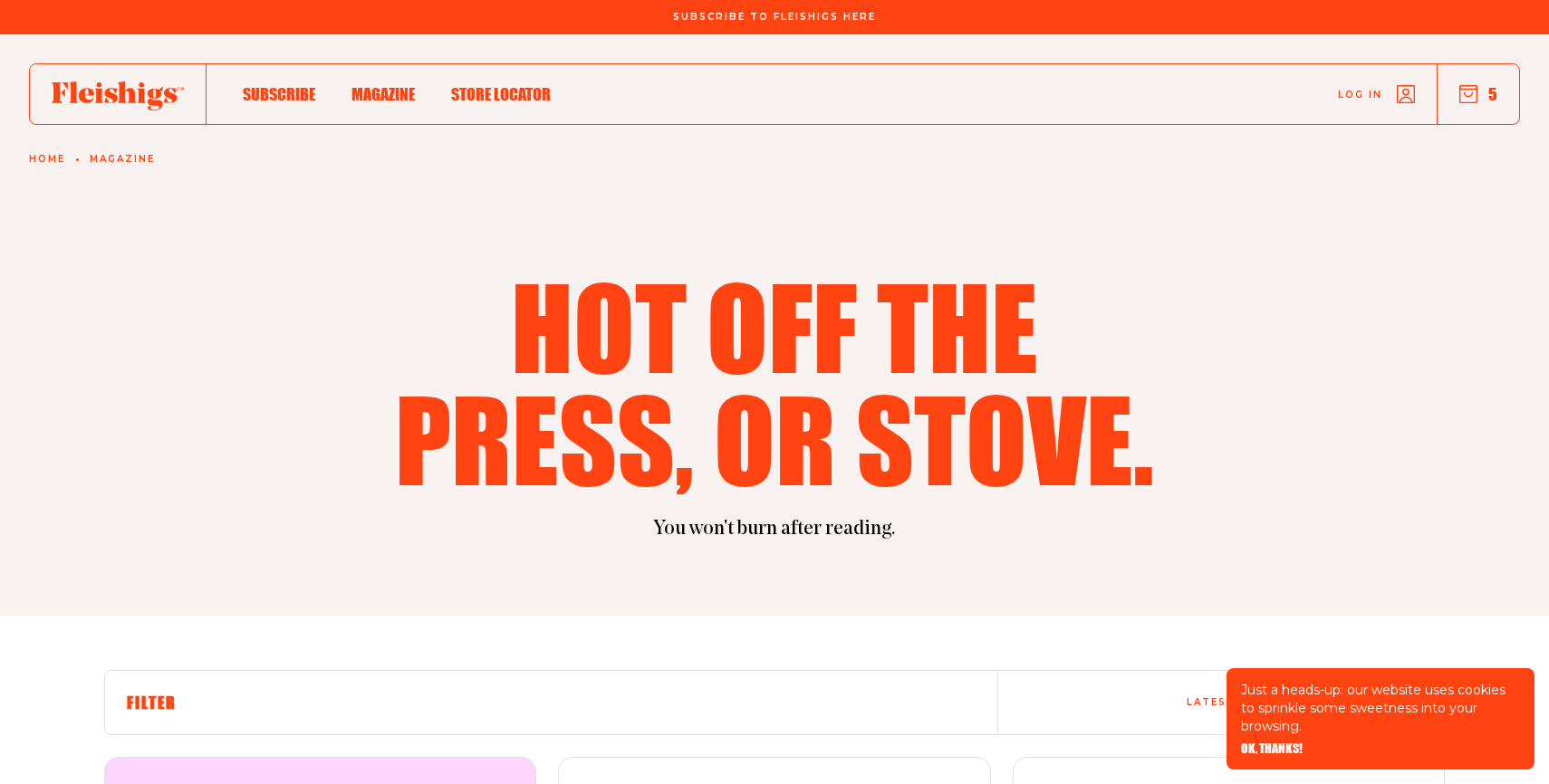
click at [716, 89] on div "Log in 5" at bounding box center [1036, 94] width 969 height 59
click at [90, 152] on div "Subscribe Magazine Store locator Log in 5 Home Magazine" at bounding box center [774, 99] width 1549 height 131
click at [108, 155] on link "Magazine" at bounding box center [123, 160] width 65 height 11
click at [278, 709] on h6 "Filter" at bounding box center [551, 702] width 849 height 19
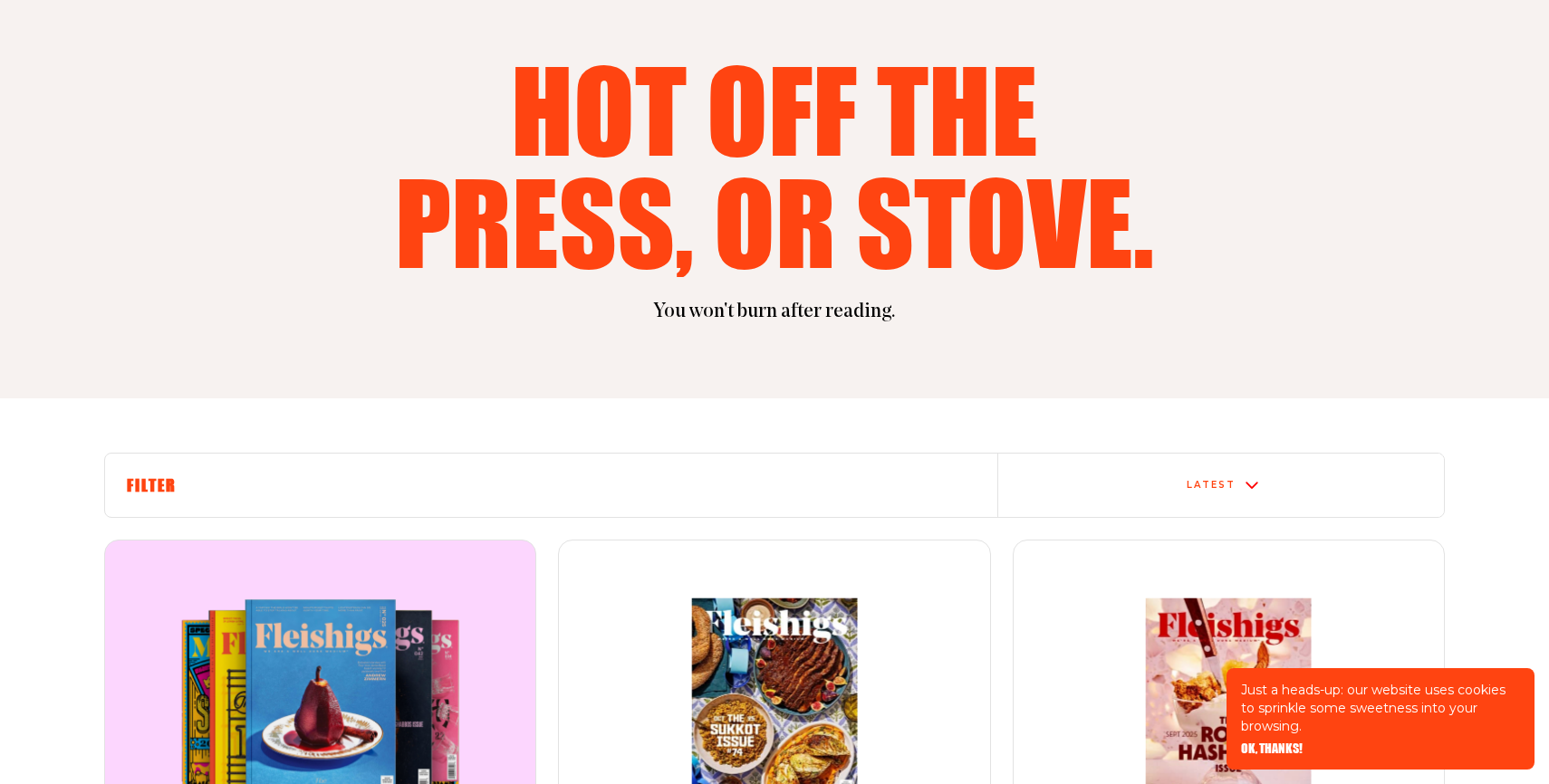
scroll to position [253, 0]
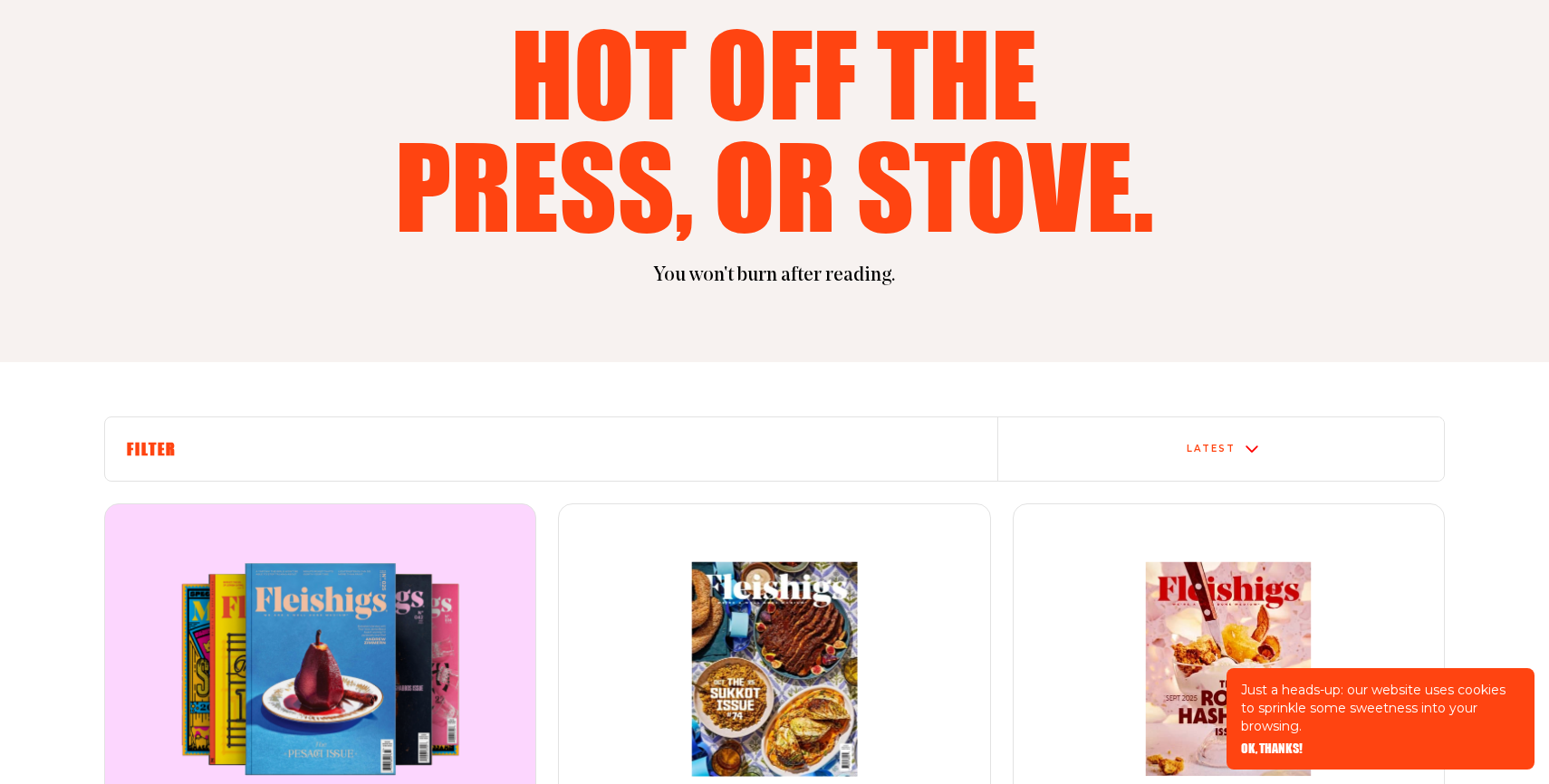
click at [1245, 455] on div "Latest" at bounding box center [1221, 449] width 432 height 15
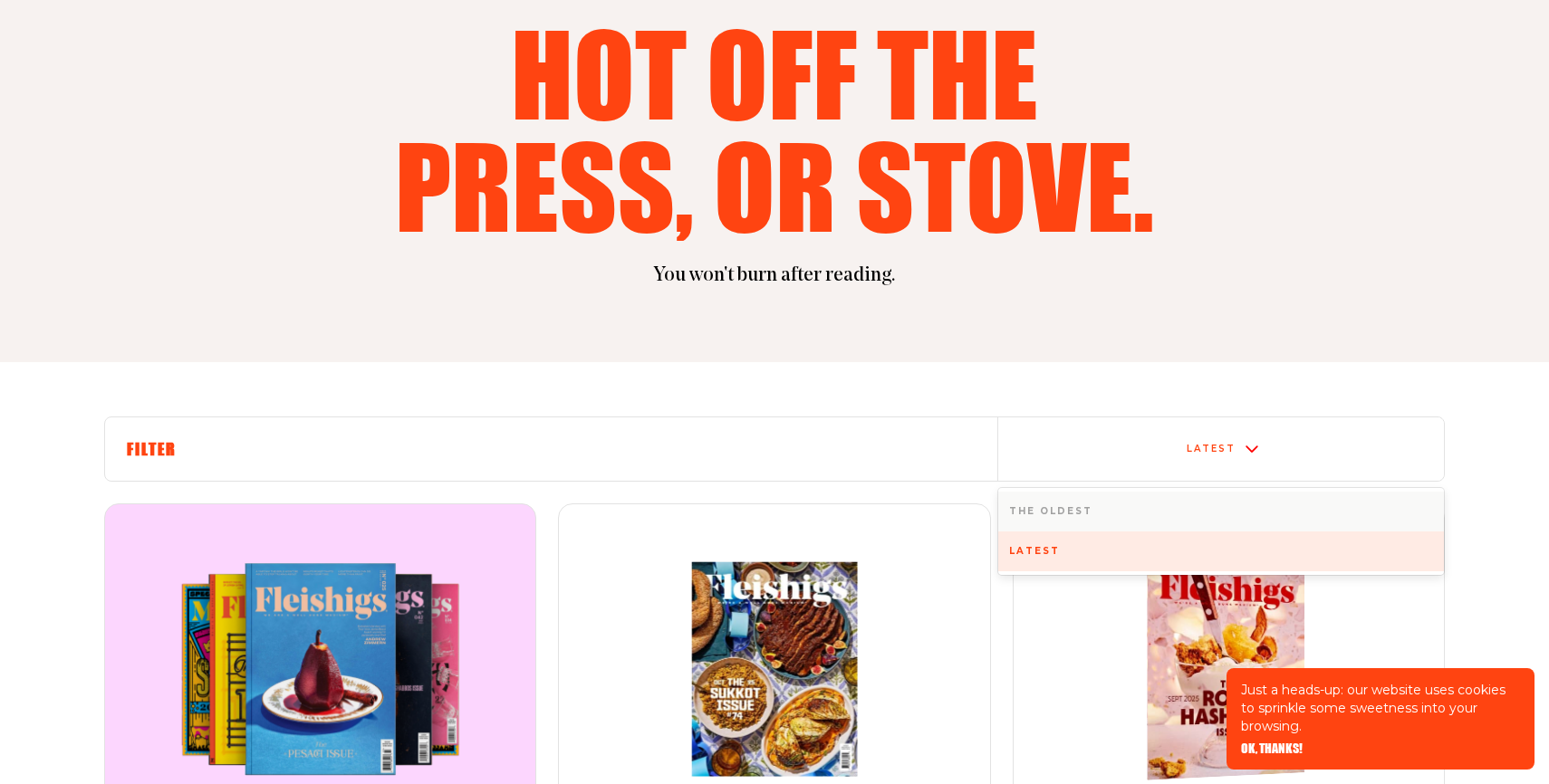
click at [1273, 742] on span "OK, THANKS!" at bounding box center [1271, 737] width 61 height 13
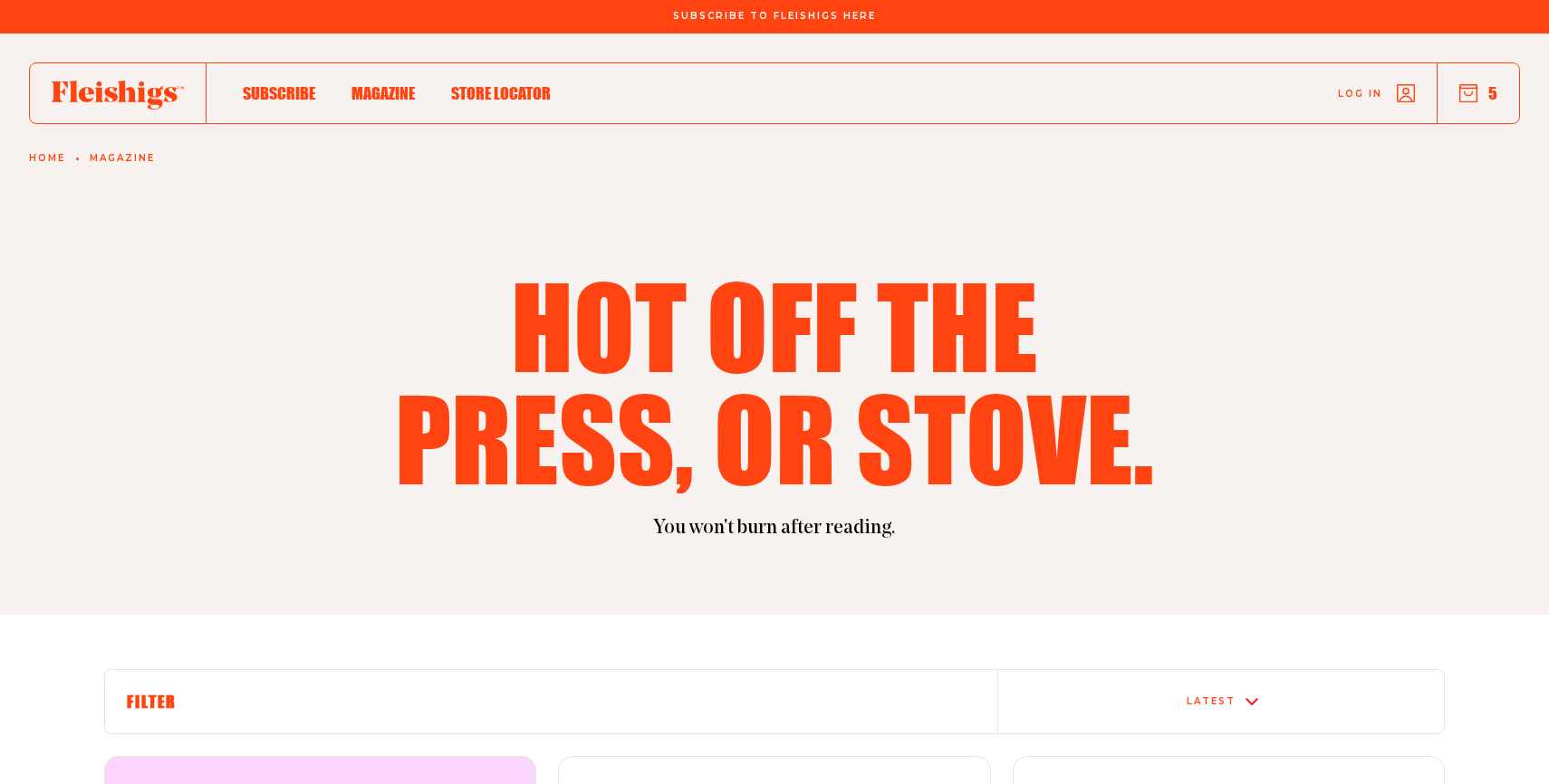
scroll to position [0, 0]
click at [1367, 88] on span "Log in" at bounding box center [1361, 81] width 45 height 14
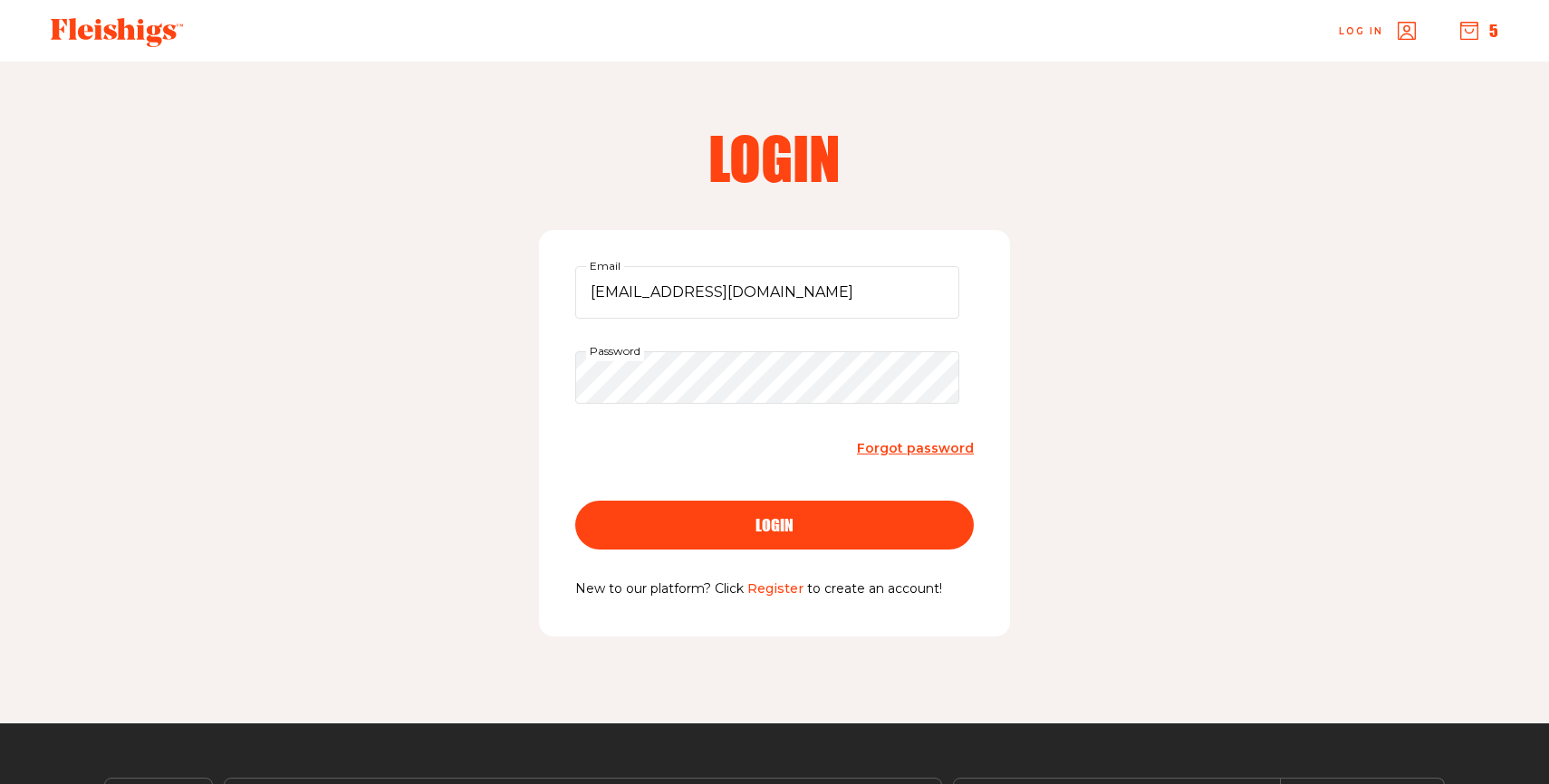
click at [809, 508] on button "login" at bounding box center [775, 525] width 399 height 49
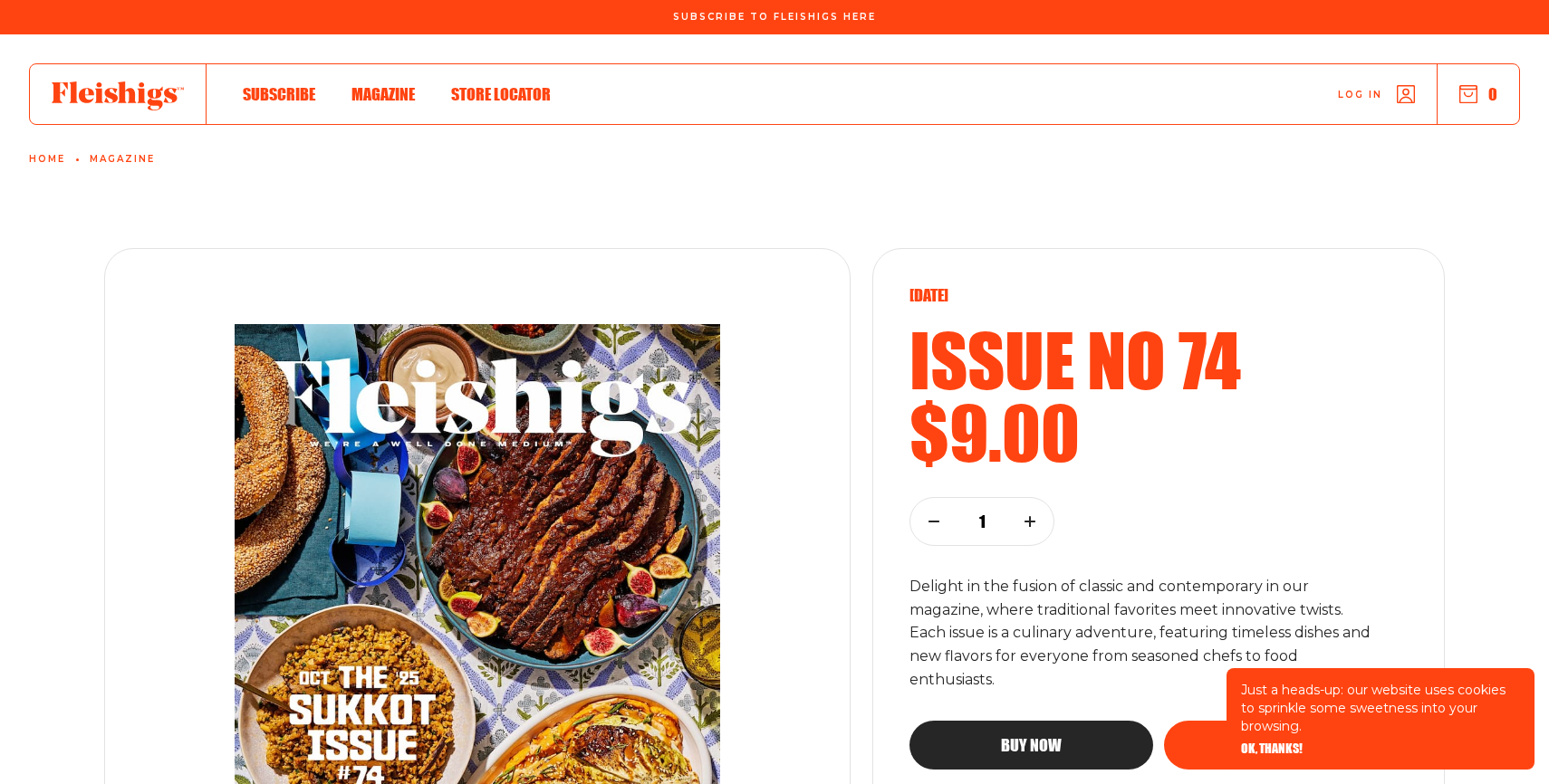
type input "[EMAIL_ADDRESS][DOMAIN_NAME]"
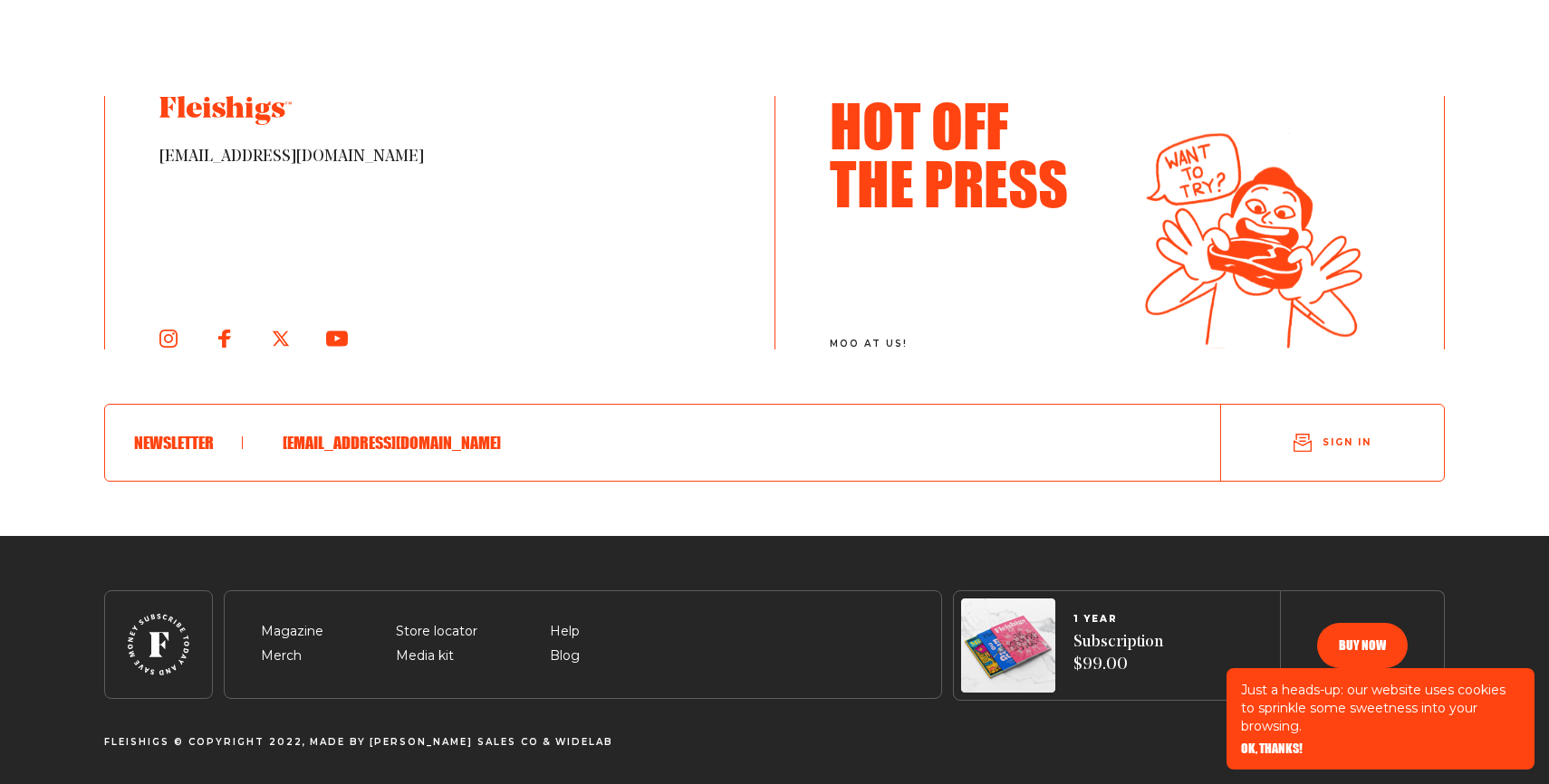
click at [1466, 374] on section "fleishigsmag hello@fleishigs.com Hot Off The Press moo at us! Newsletter chayam…" at bounding box center [775, 95] width 1450 height 882
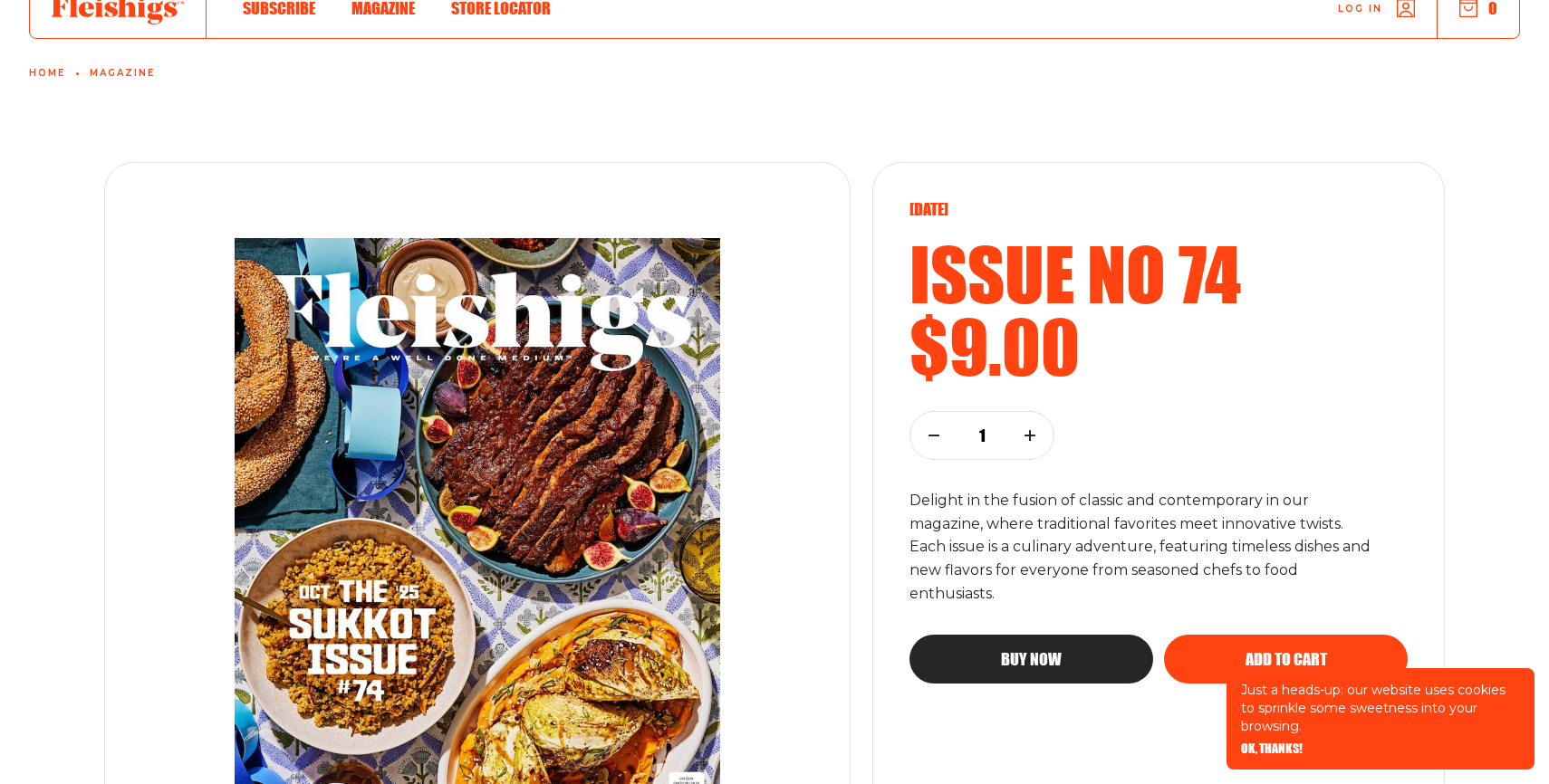
scroll to position [0, 0]
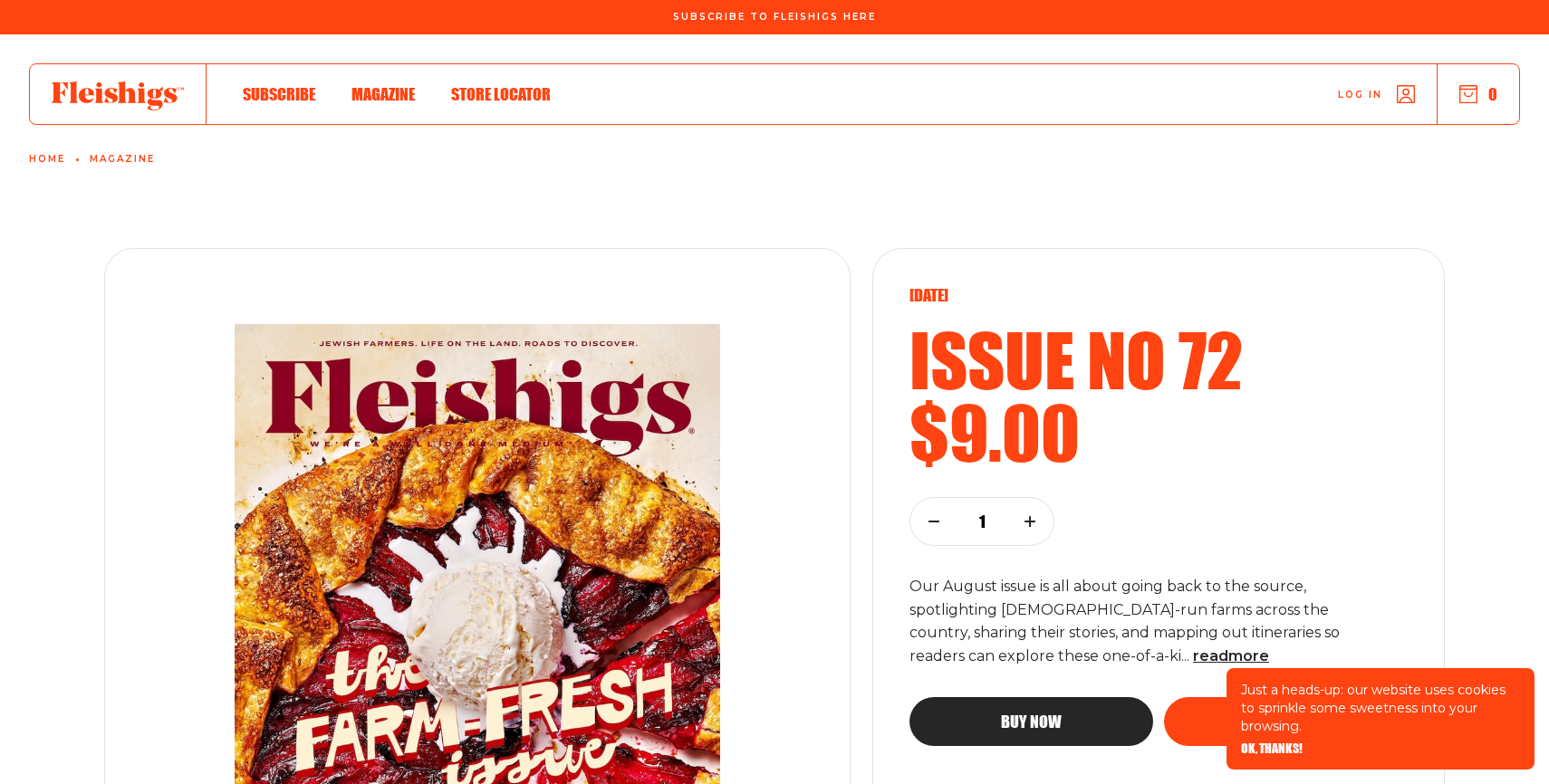
click at [1441, 471] on div "Aug 2025 Issue no 72 $9.00 1 Our August issue is all about going back to the so…" at bounding box center [1158, 638] width 573 height 782
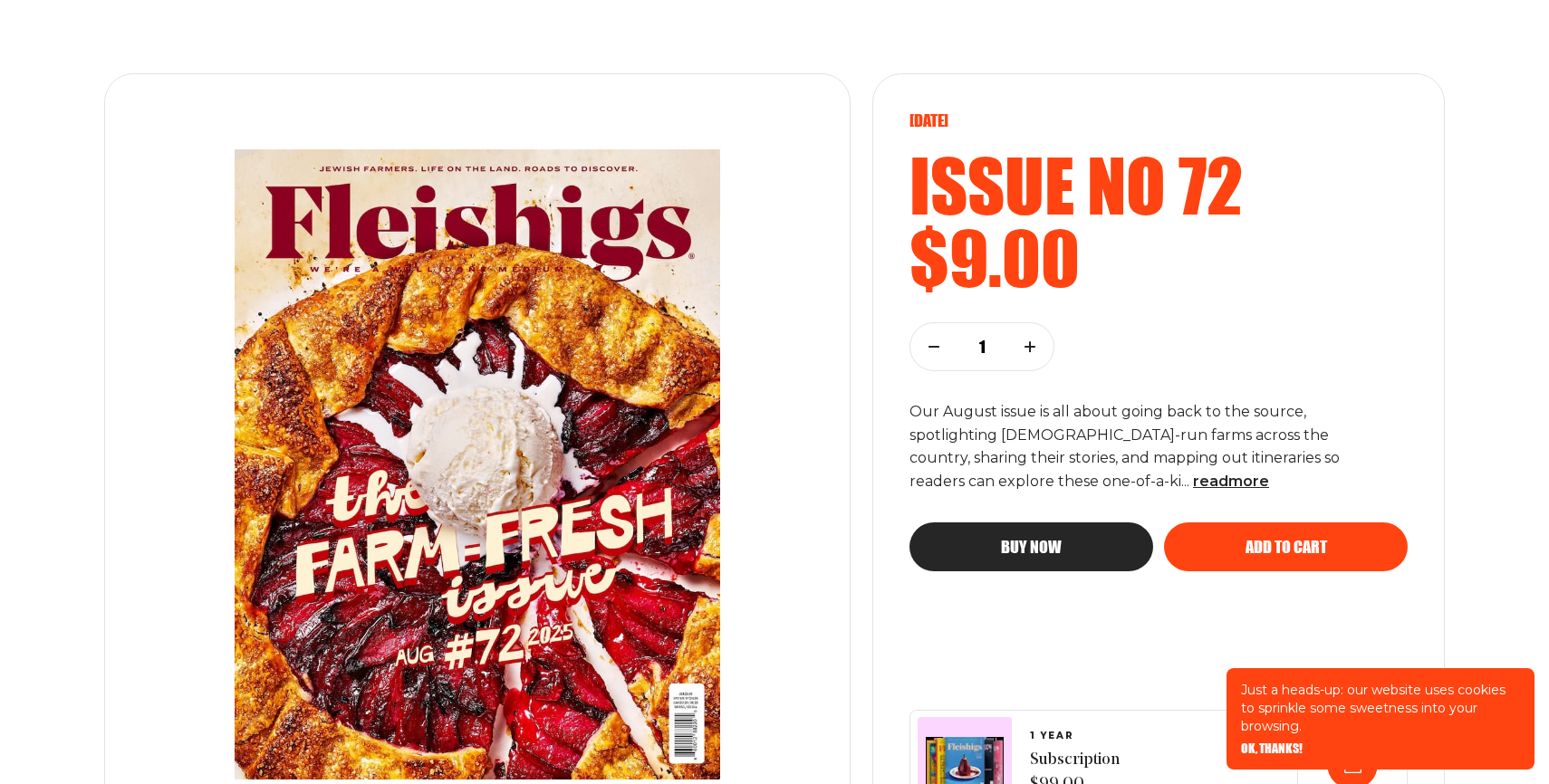
scroll to position [181, 0]
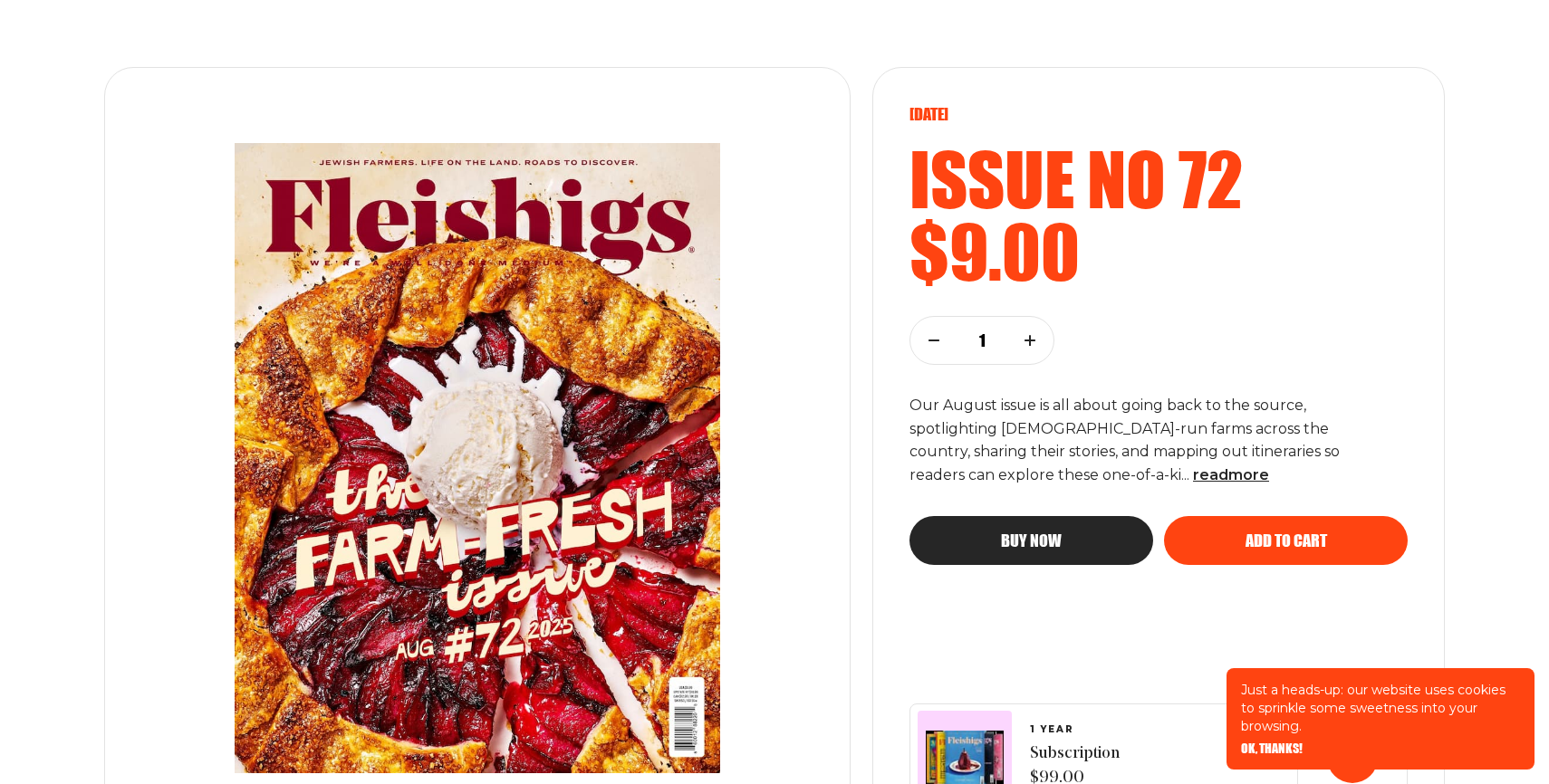
click at [1293, 533] on span "Add to cart" at bounding box center [1286, 524] width 82 height 17
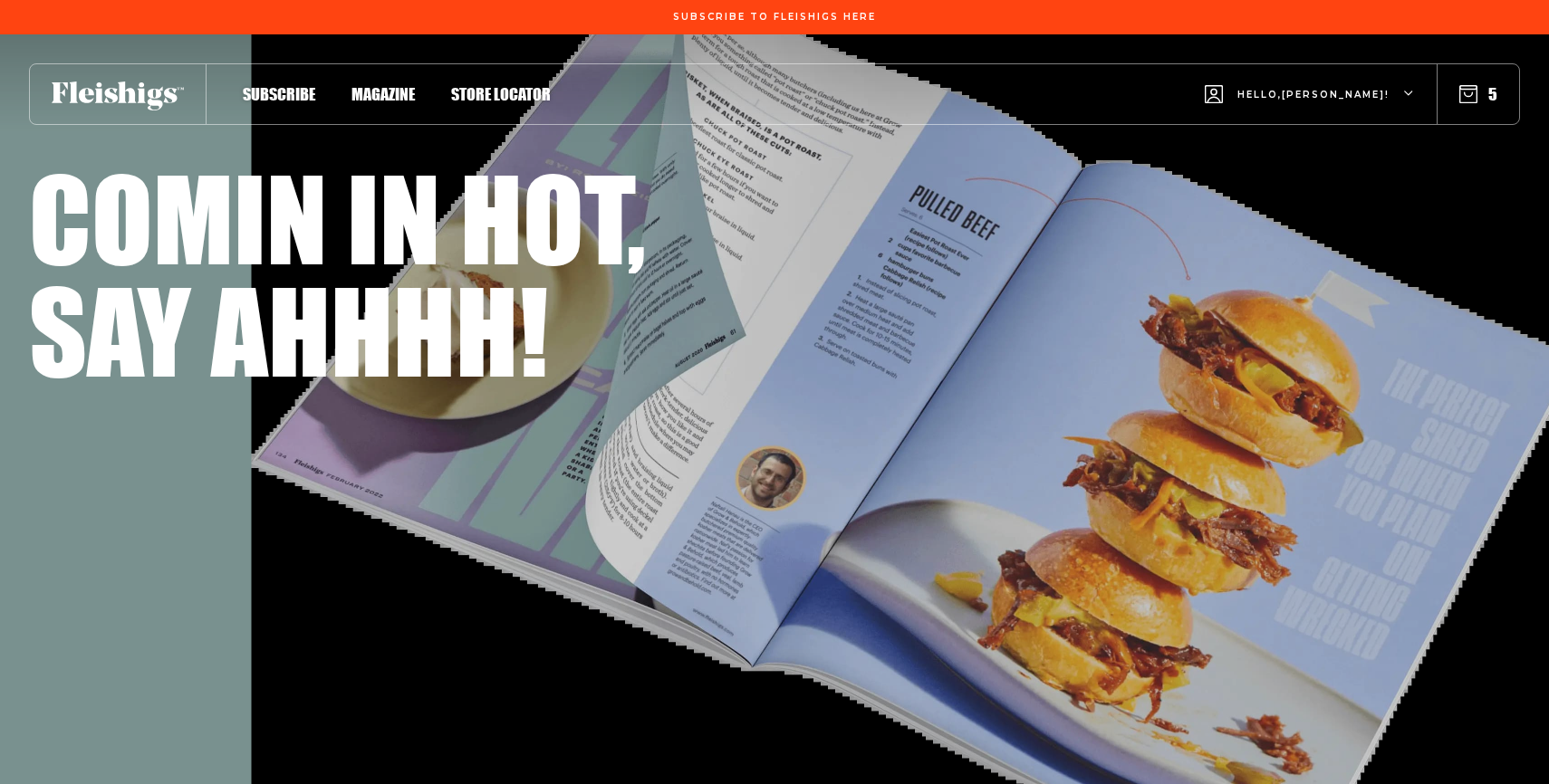
click at [1464, 88] on icon "button" at bounding box center [1469, 95] width 19 height 19
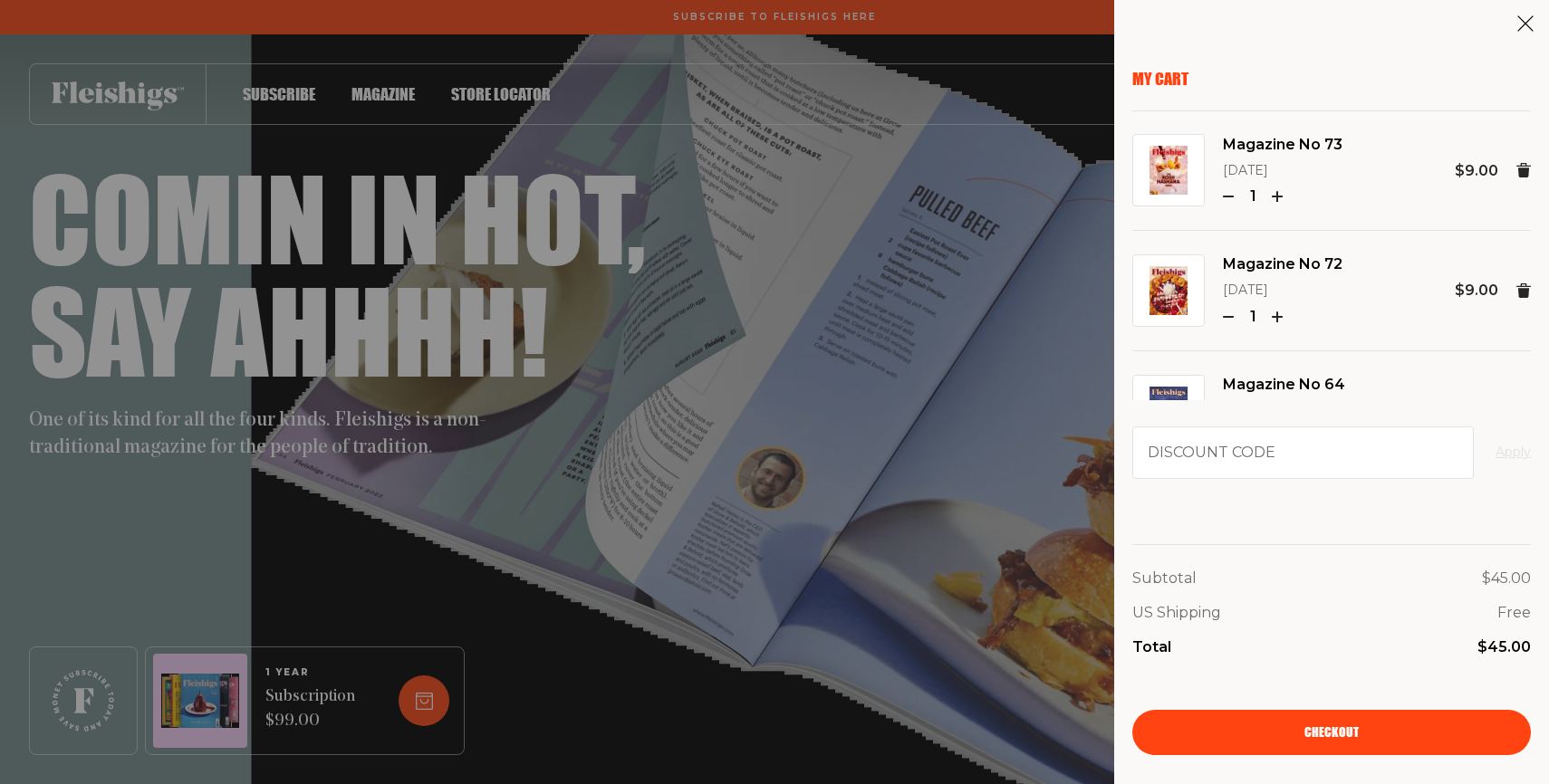
click at [1350, 726] on span "Checkout" at bounding box center [1332, 720] width 55 height 13
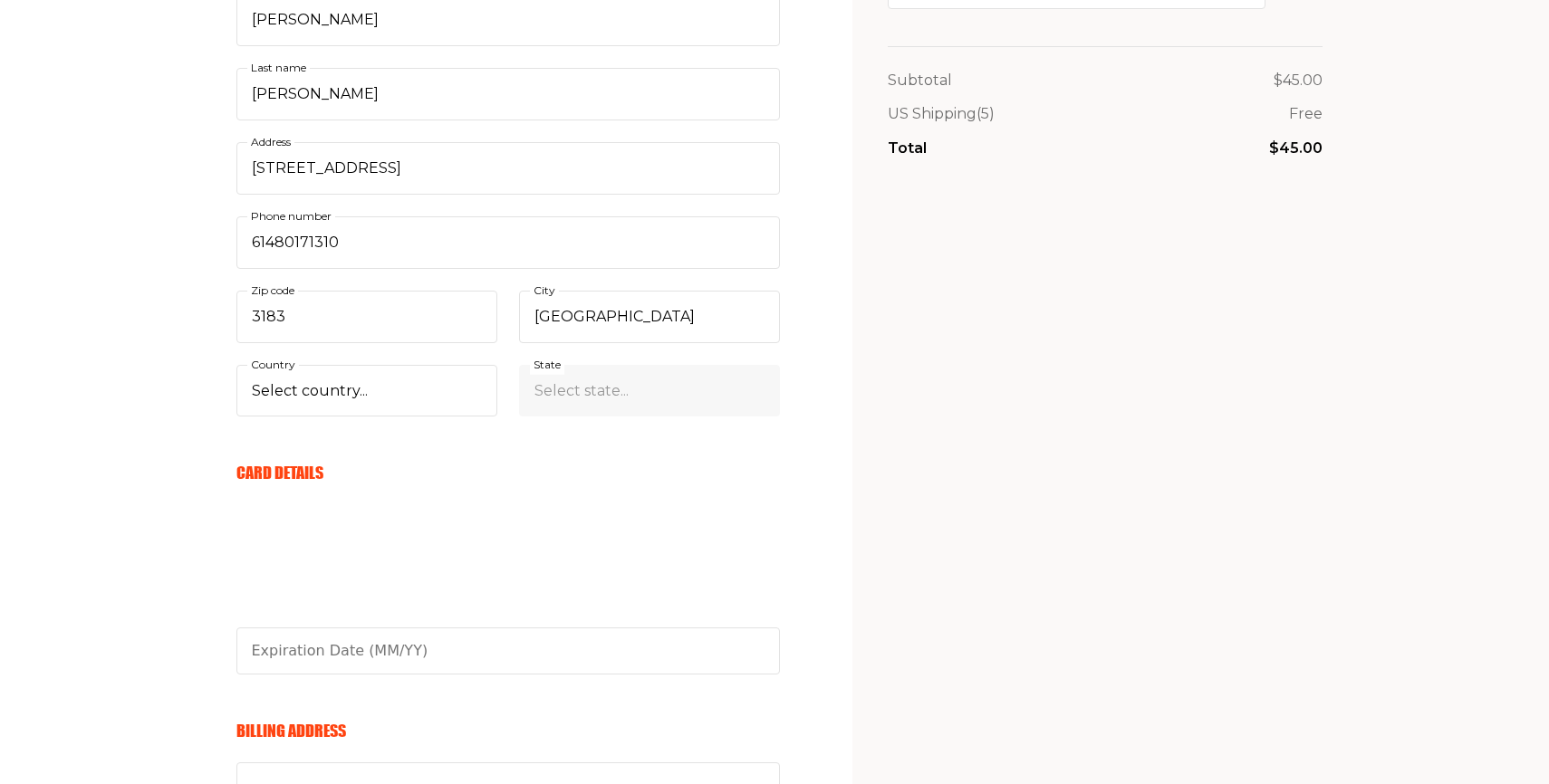
scroll to position [471, 0]
click at [315, 375] on select "Select country... United States Canada (+$29/subscription) Afghanistan (+$44/su…" at bounding box center [367, 390] width 261 height 53
select select "AT"
click at [237, 364] on select "Select country... United States Canada (+$29/subscription) Afghanistan (+$44/su…" at bounding box center [367, 390] width 261 height 53
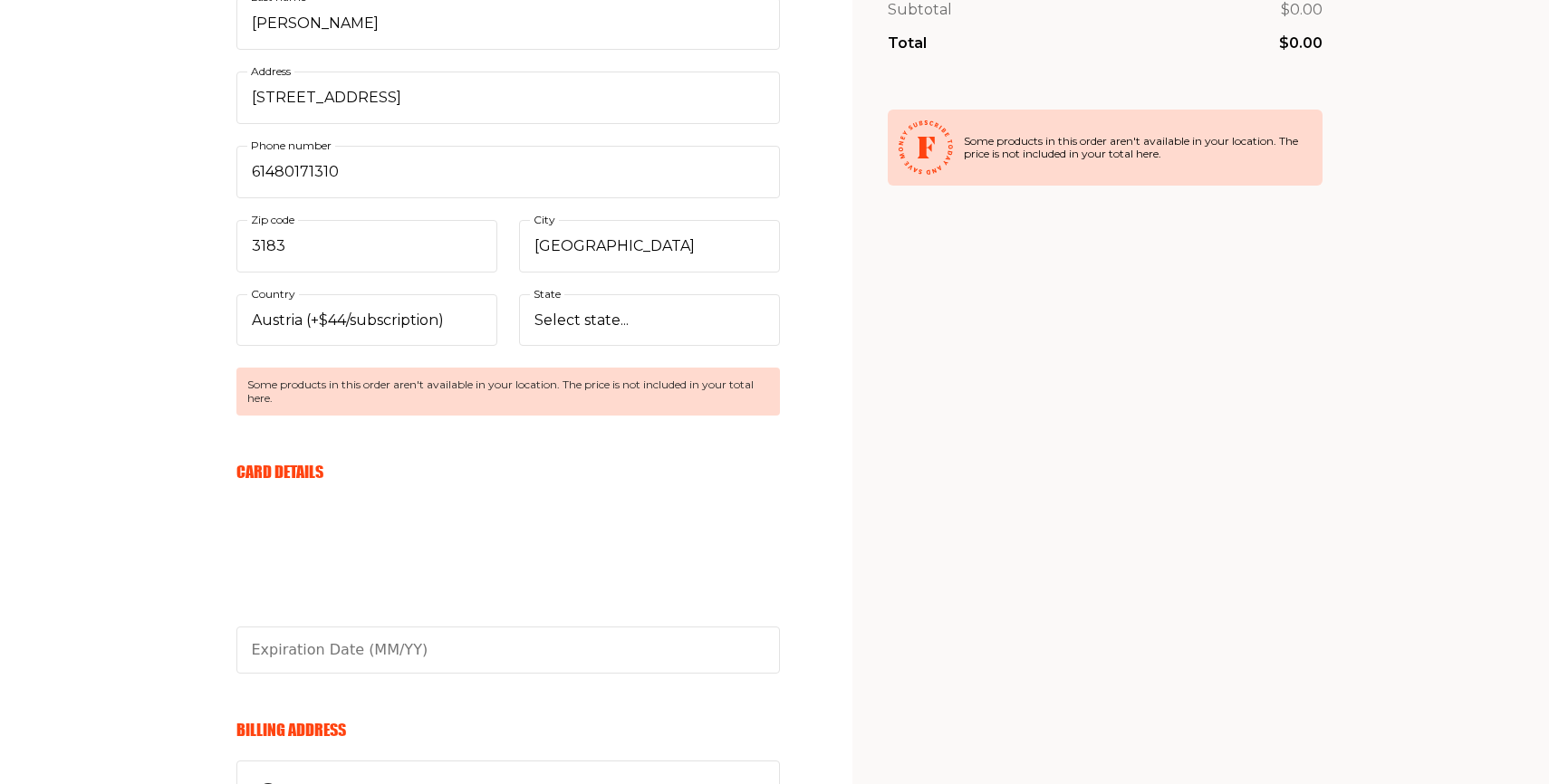
click at [557, 443] on form "Your Email chayamalka613@gmail.com E-mail Send me awesome emails but not too ma…" at bounding box center [509, 437] width 544 height 1475
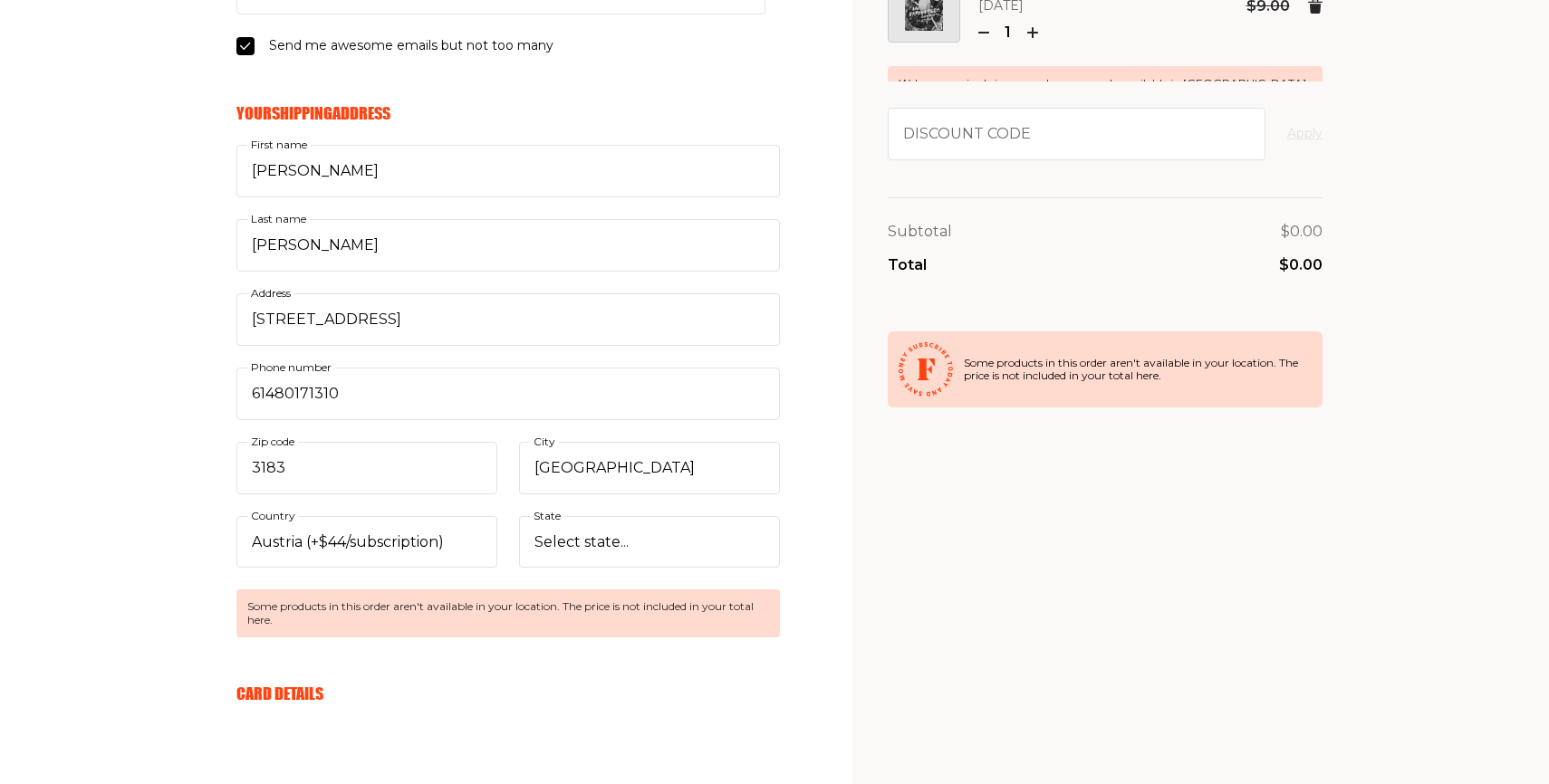
scroll to position [326, 0]
